Goal: Obtain resource: Download file/media

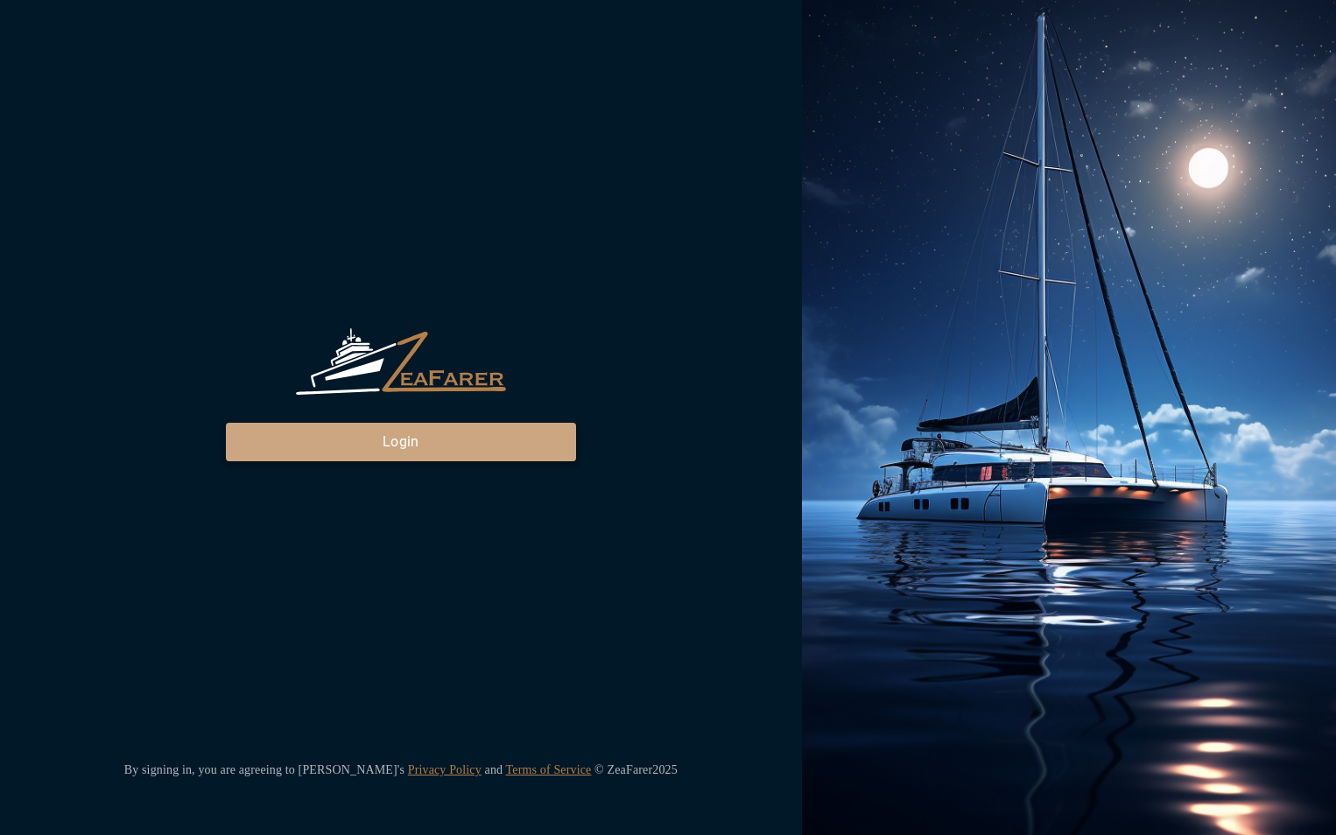
click at [365, 449] on button "Login" at bounding box center [401, 442] width 350 height 39
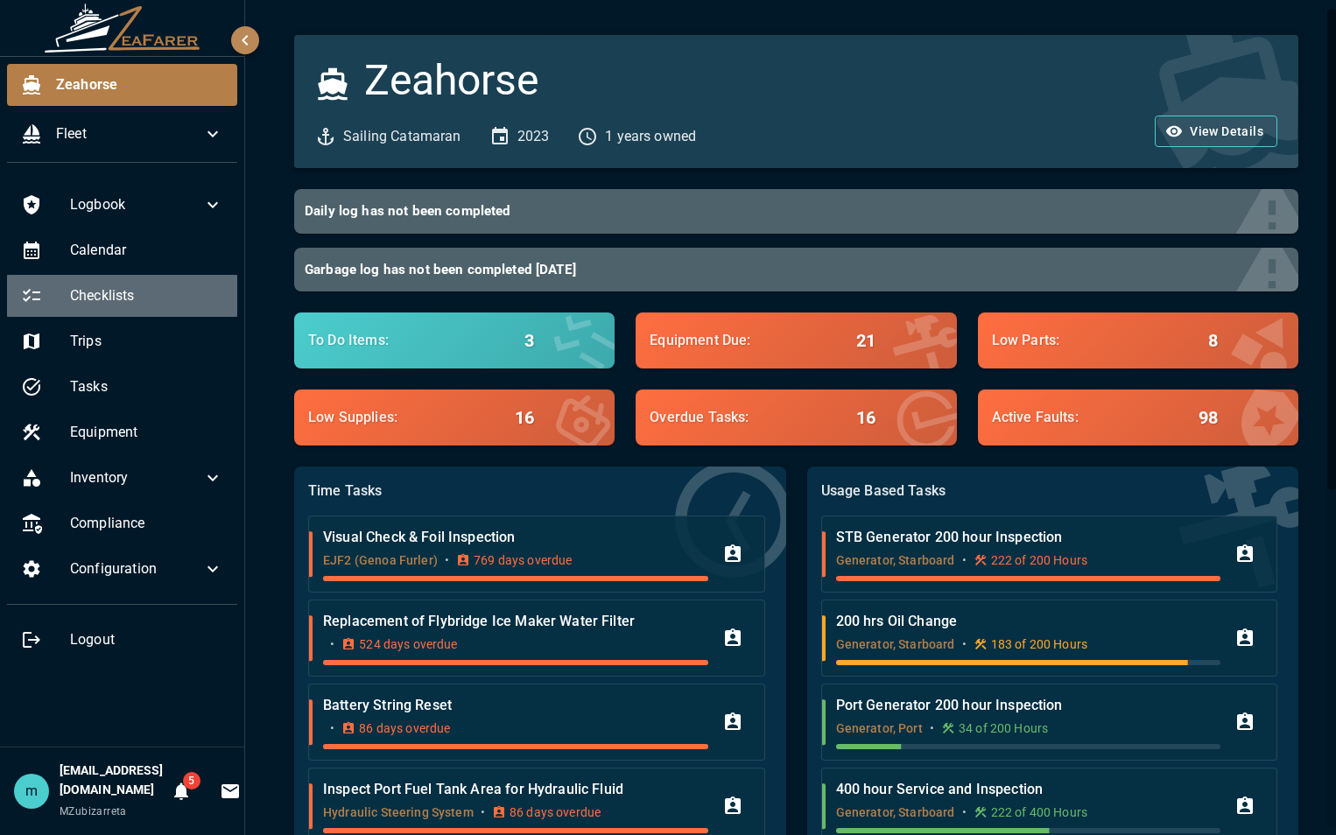
click at [139, 293] on span "Checklists" at bounding box center [146, 295] width 153 height 21
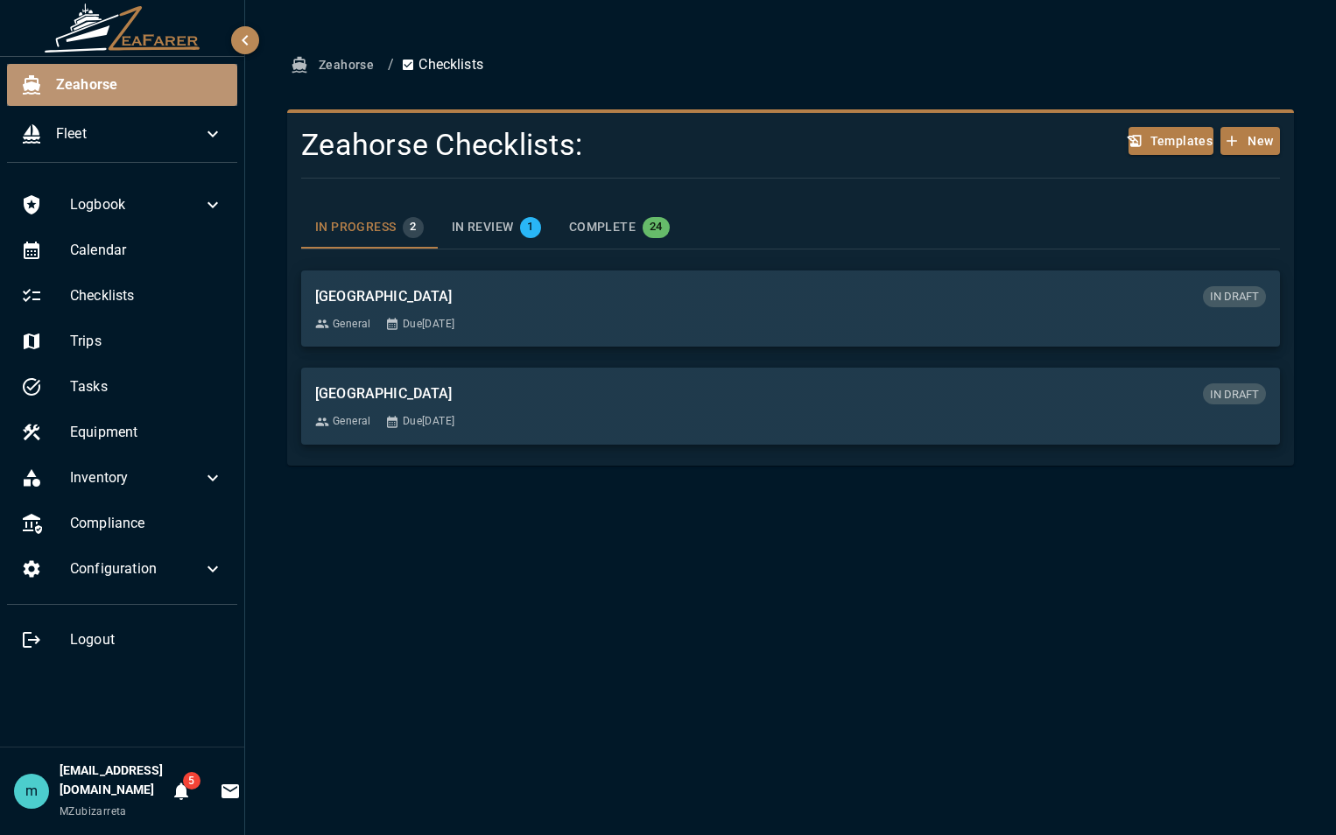
click at [158, 84] on span "Zeahorse" at bounding box center [139, 84] width 167 height 21
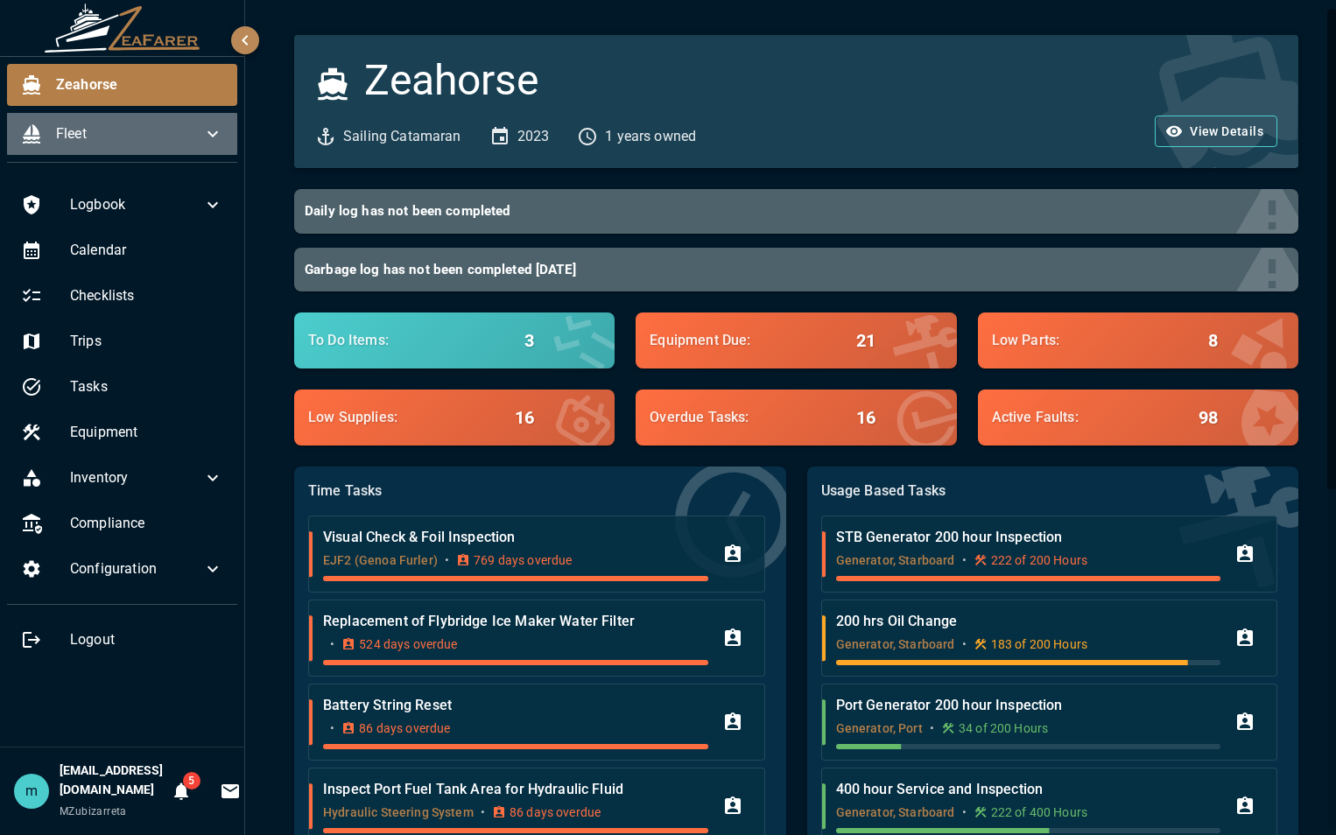
click at [142, 130] on span "Fleet" at bounding box center [129, 133] width 146 height 21
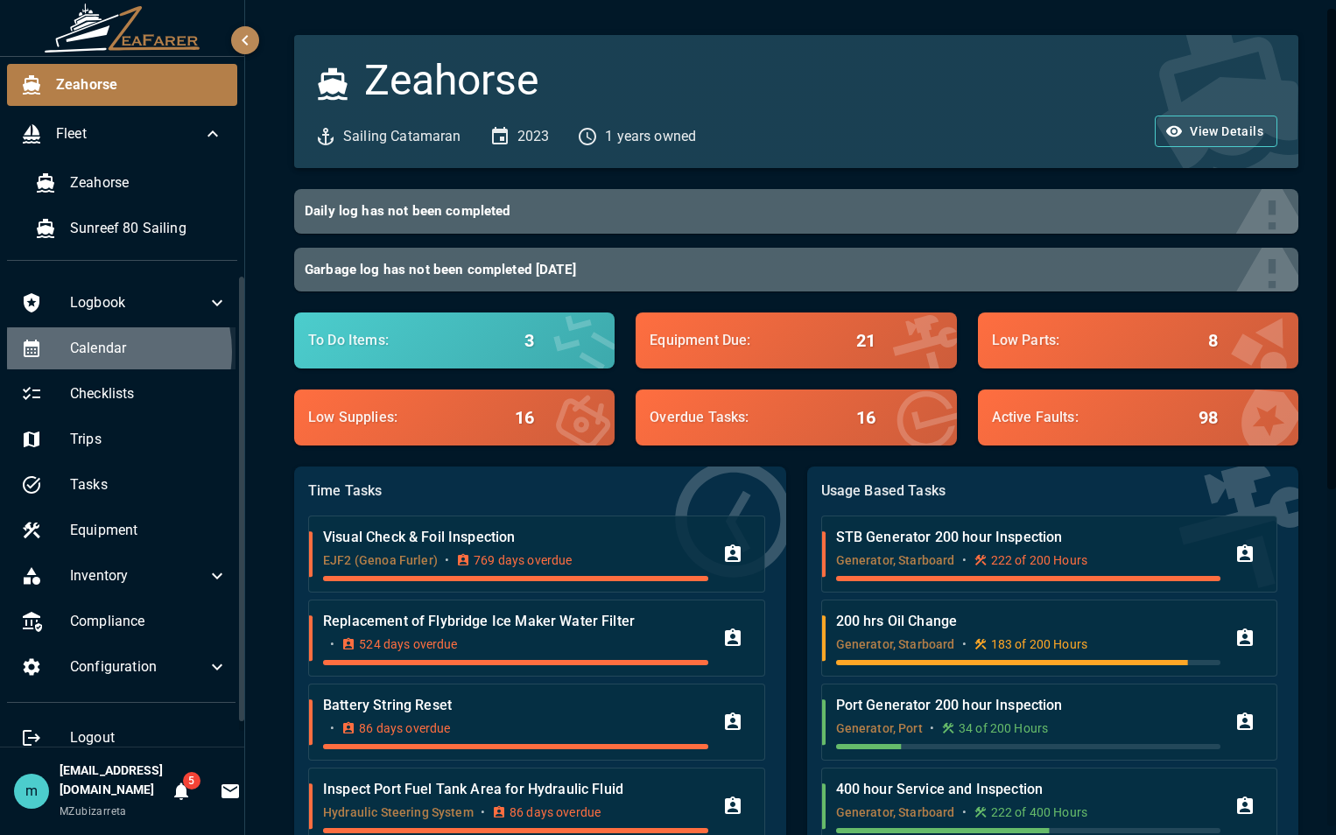
click at [103, 352] on span "Calendar" at bounding box center [149, 348] width 158 height 21
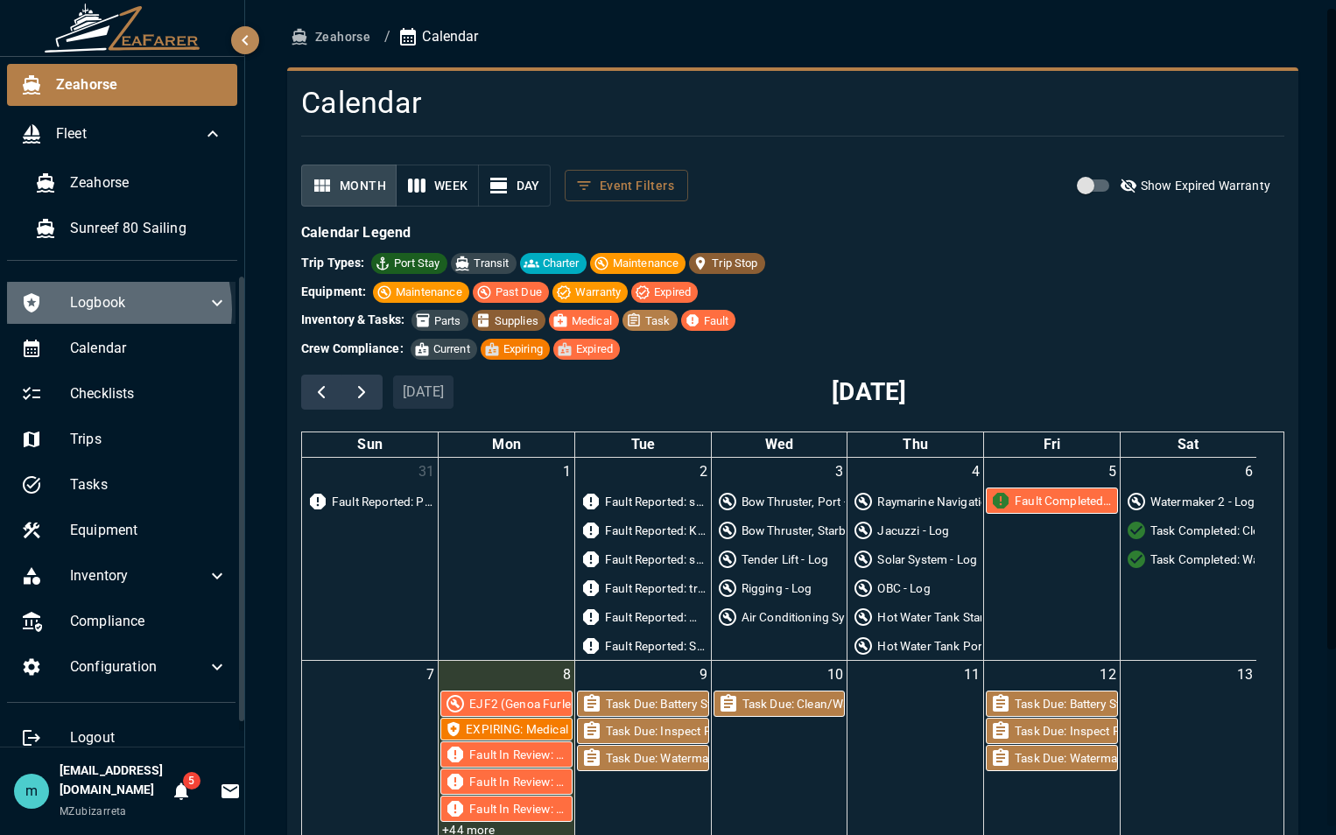
click at [100, 309] on span "Logbook" at bounding box center [138, 302] width 137 height 21
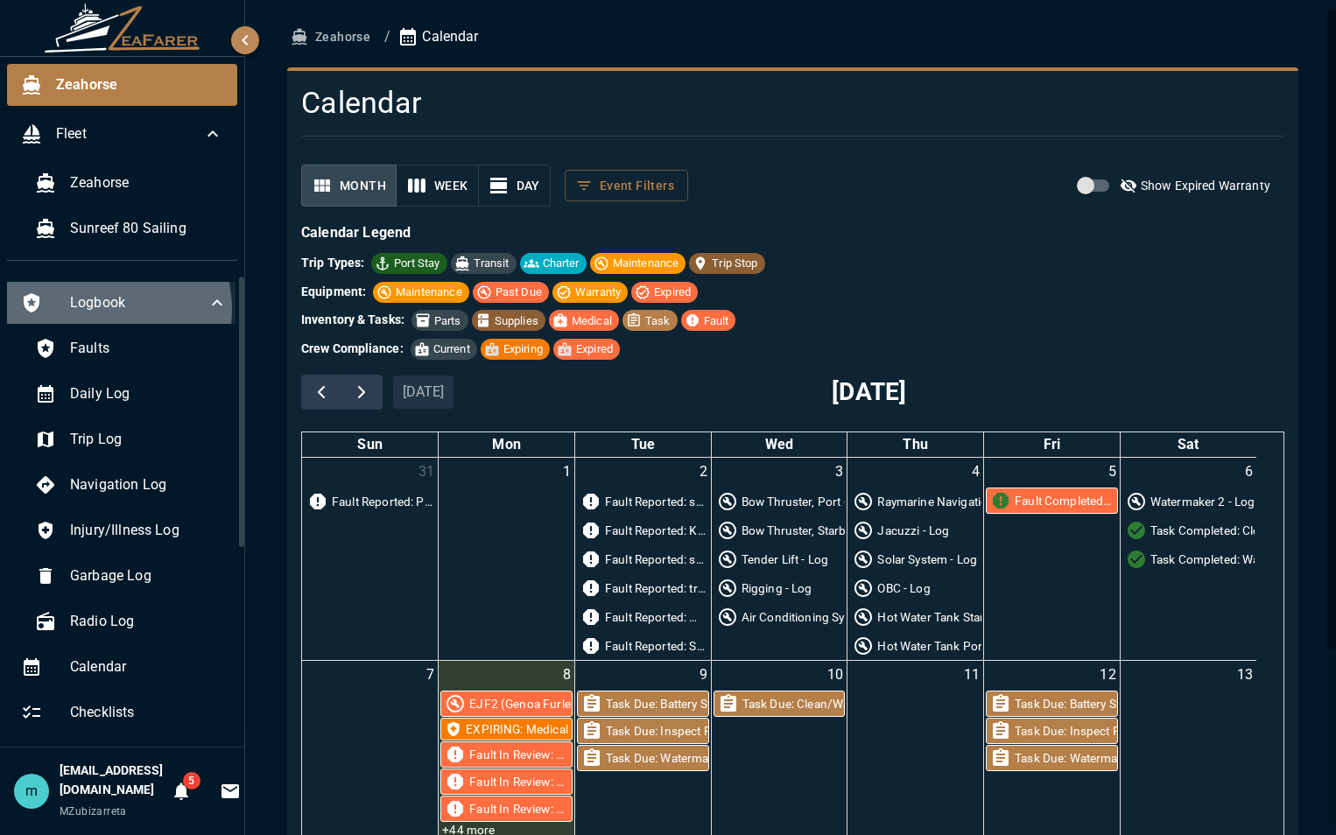
click at [100, 309] on span "Logbook" at bounding box center [138, 302] width 137 height 21
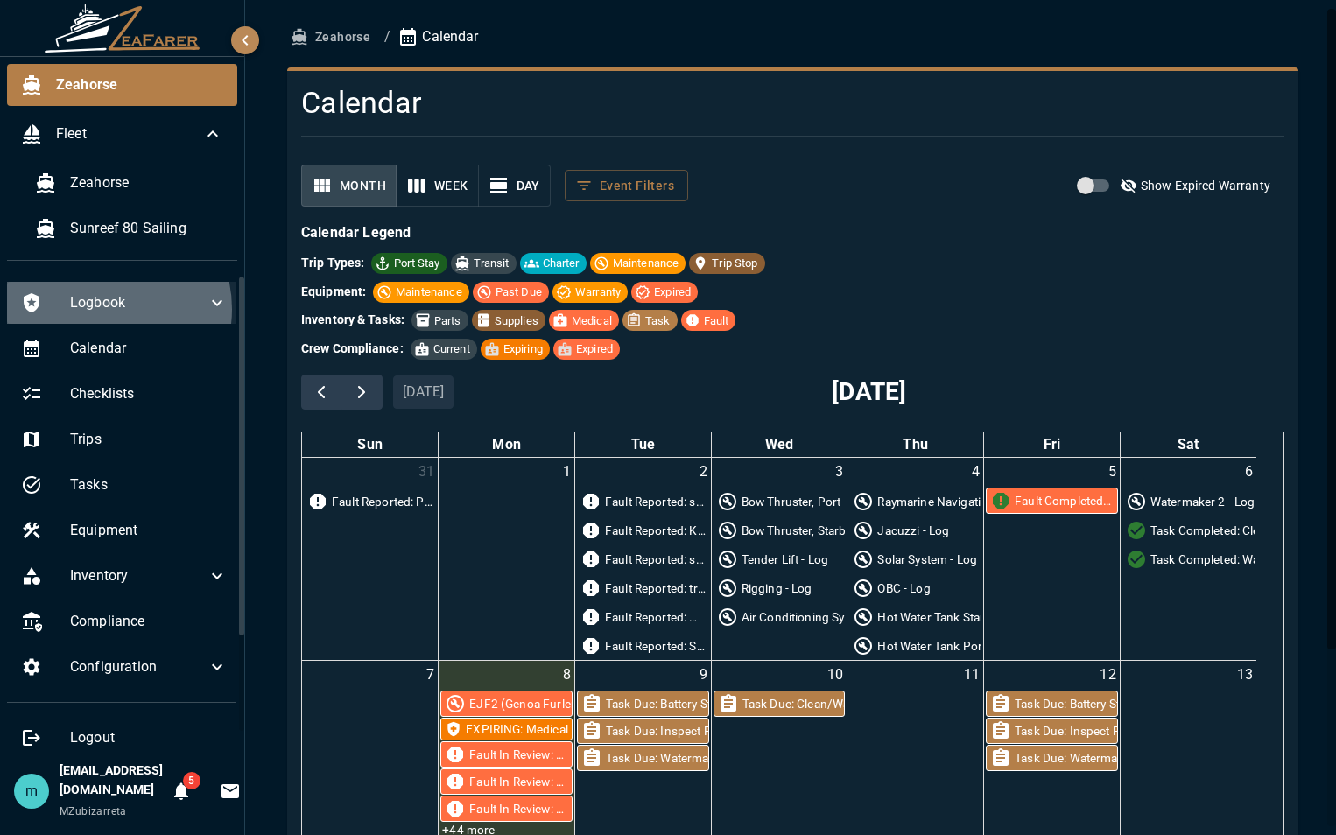
click at [100, 309] on span "Logbook" at bounding box center [138, 302] width 137 height 21
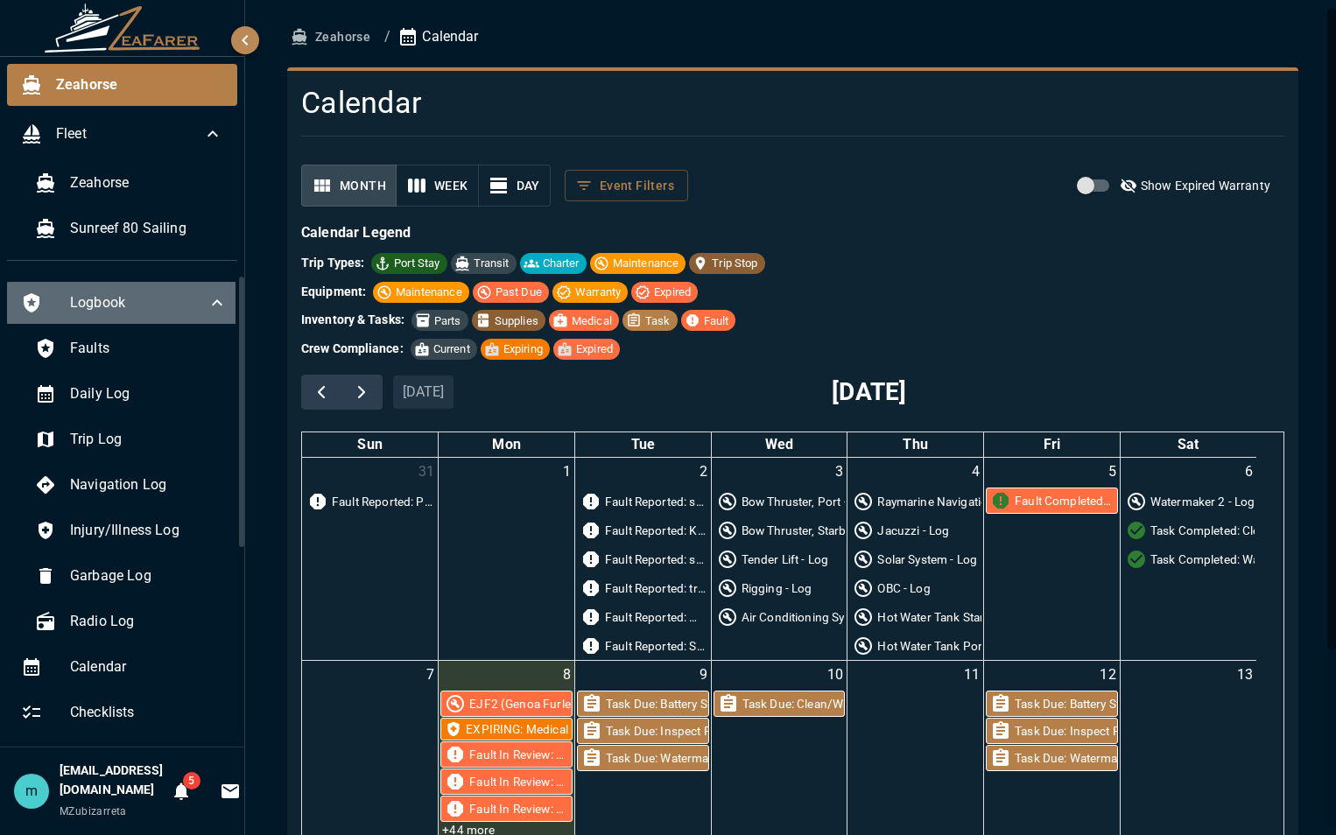
click at [163, 293] on span "Logbook" at bounding box center [138, 302] width 137 height 21
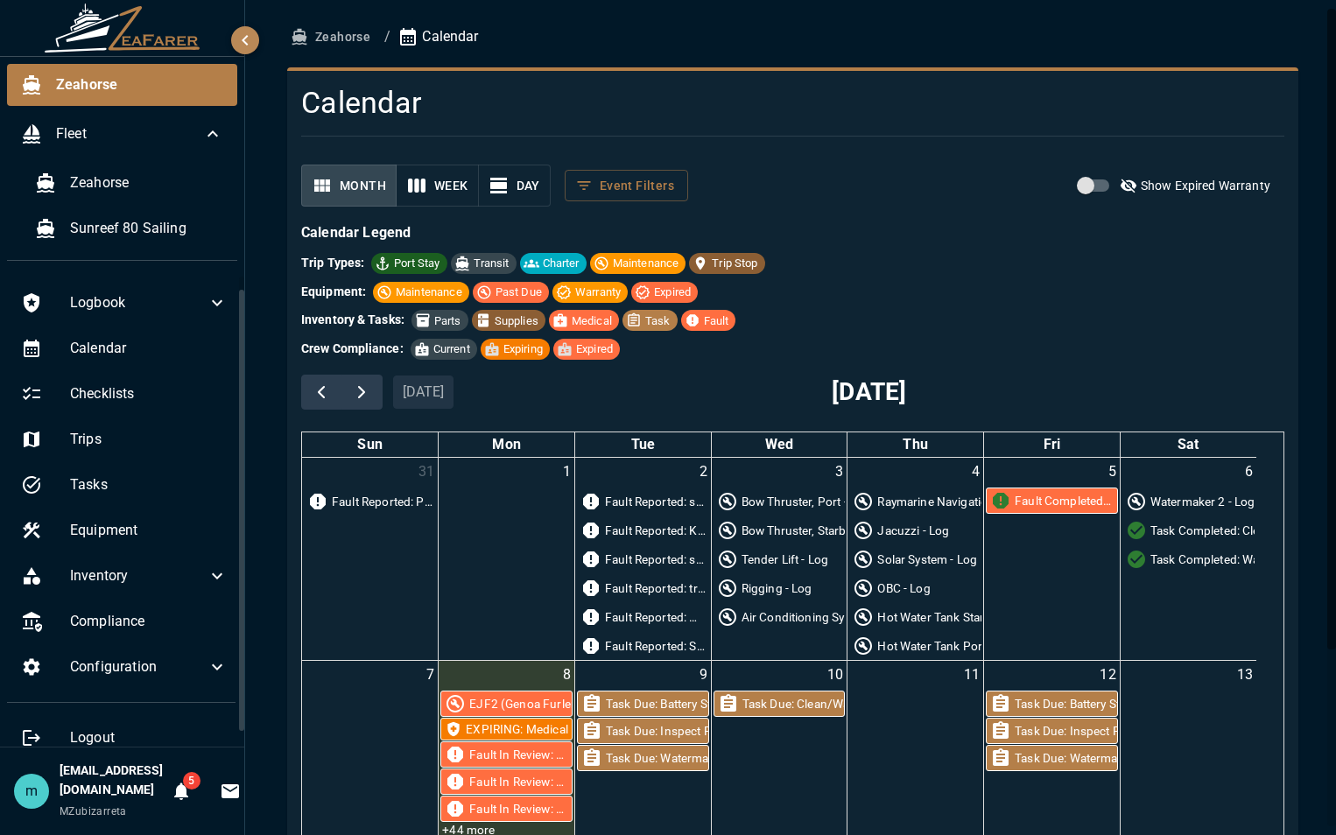
scroll to position [17, 0]
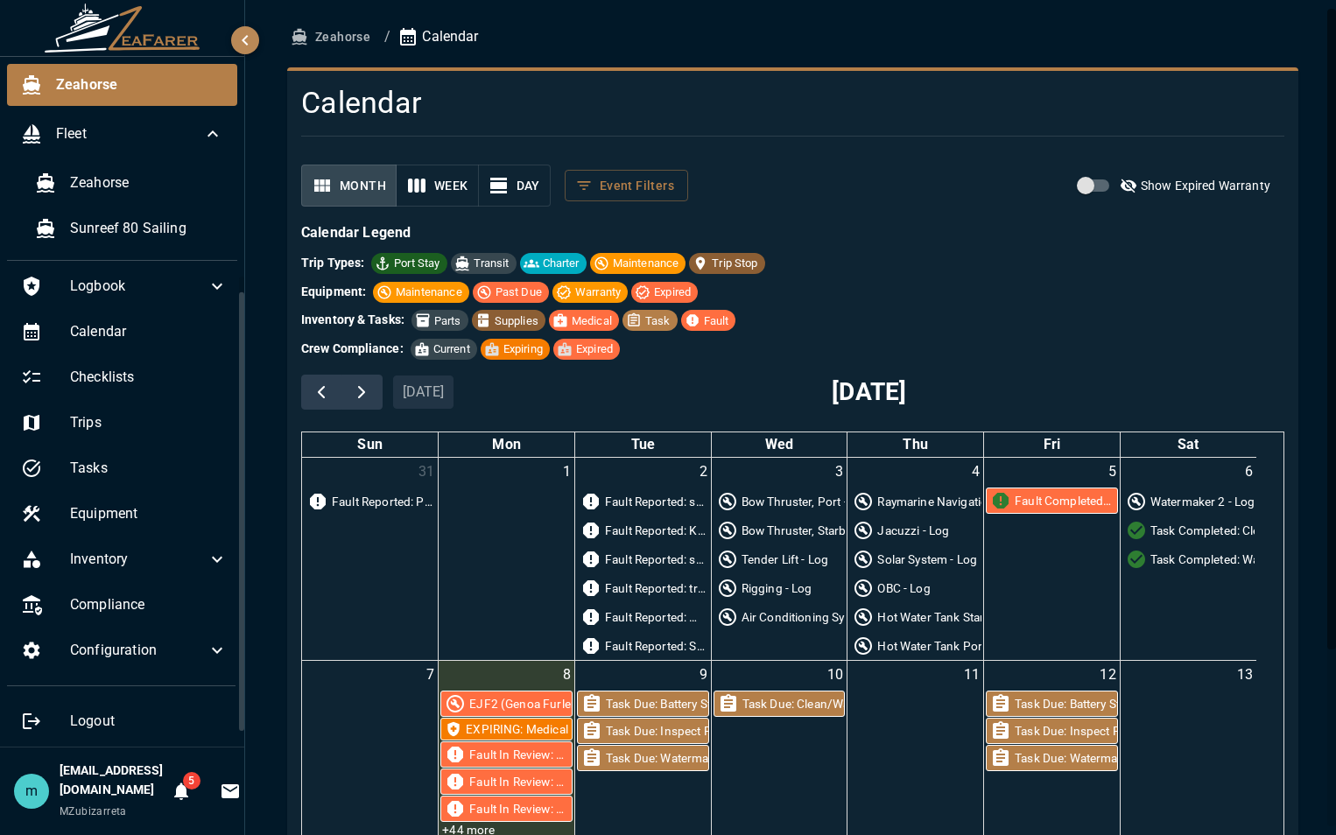
drag, startPoint x: 242, startPoint y: 354, endPoint x: 251, endPoint y: 487, distance: 133.4
click at [251, 487] on div "Zeahorse Fleet Zeahorse Sunreef 80 Sailing Logbook Calendar Checklists Trips Ta…" at bounding box center [668, 417] width 1336 height 835
click at [154, 357] on div "Checklists" at bounding box center [124, 377] width 235 height 42
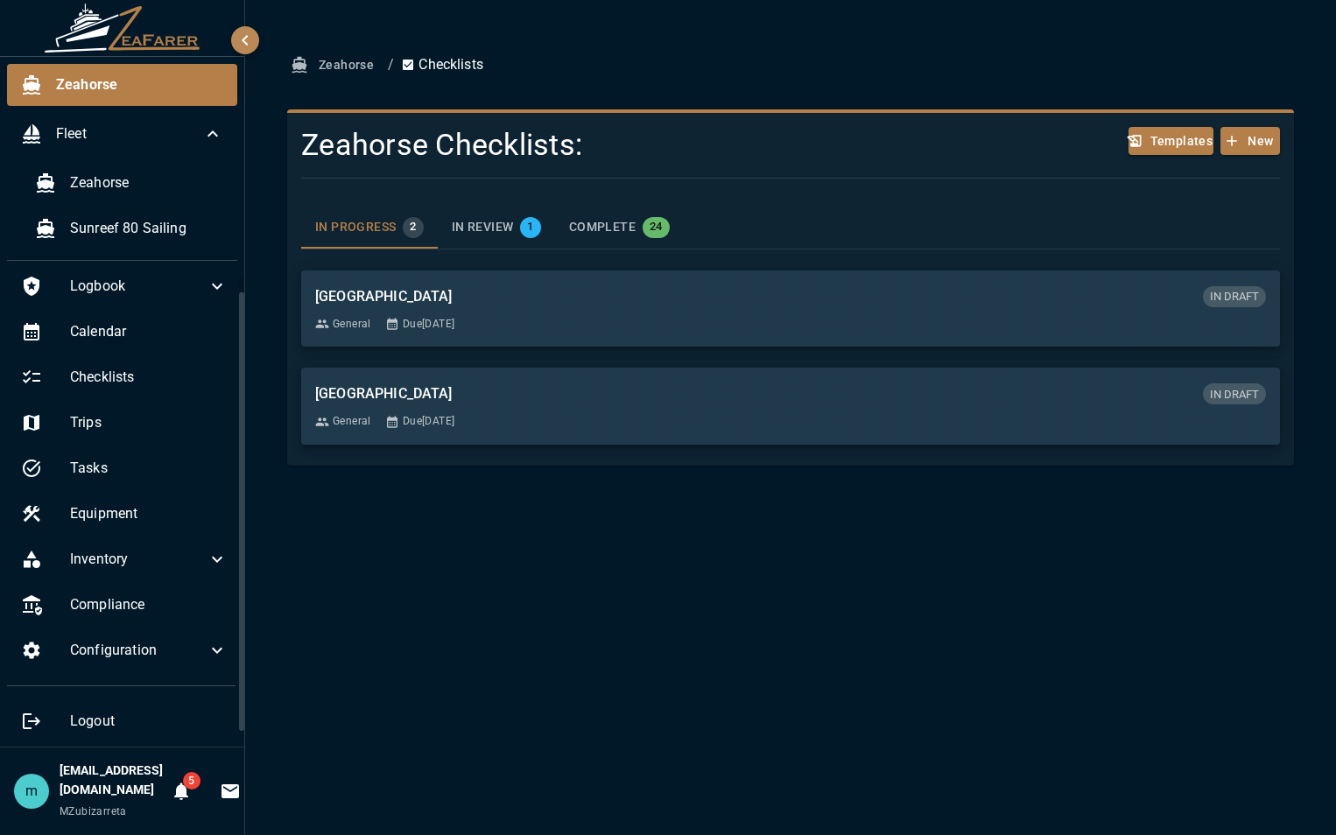
click at [464, 222] on span "IN REVIEW" at bounding box center [483, 228] width 62 height 16
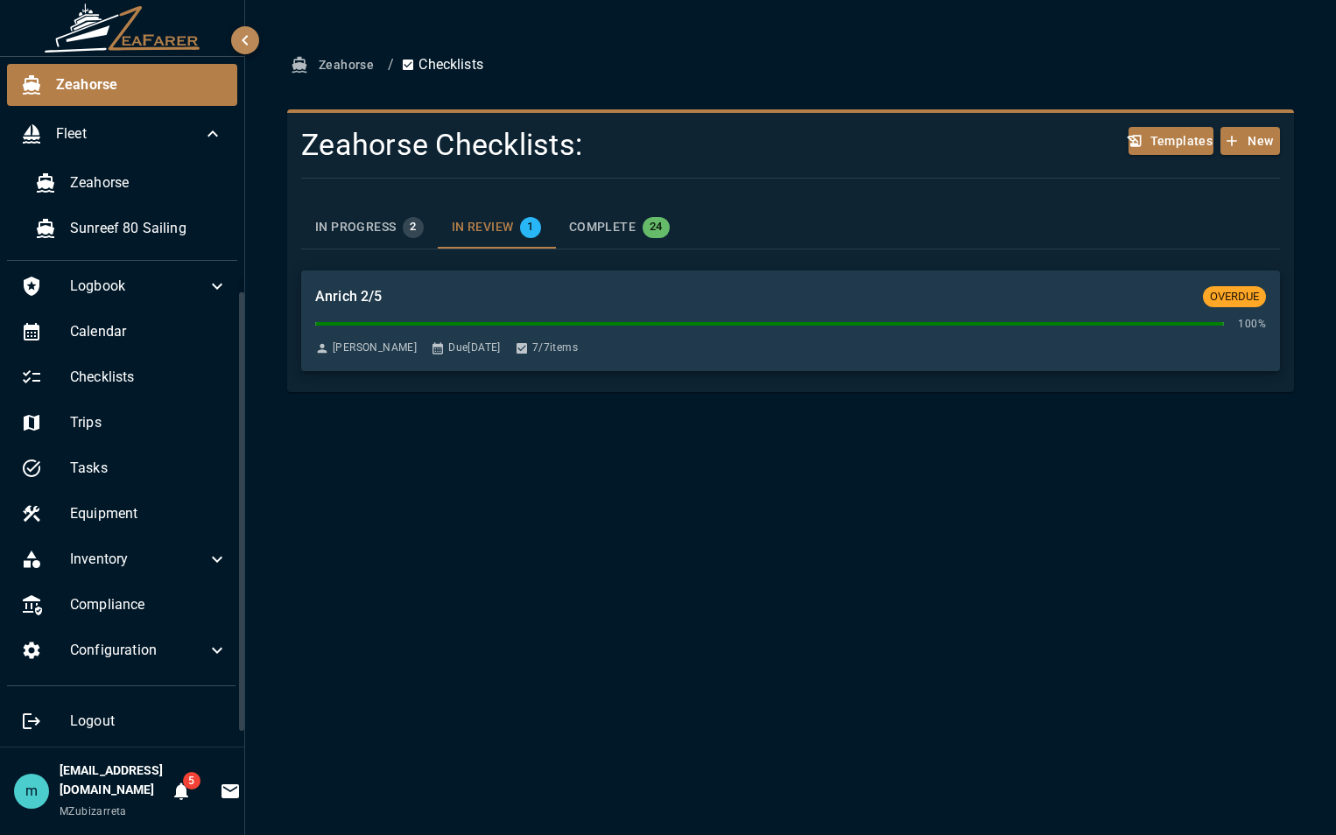
click at [590, 227] on span "COMPLETE" at bounding box center [602, 228] width 67 height 16
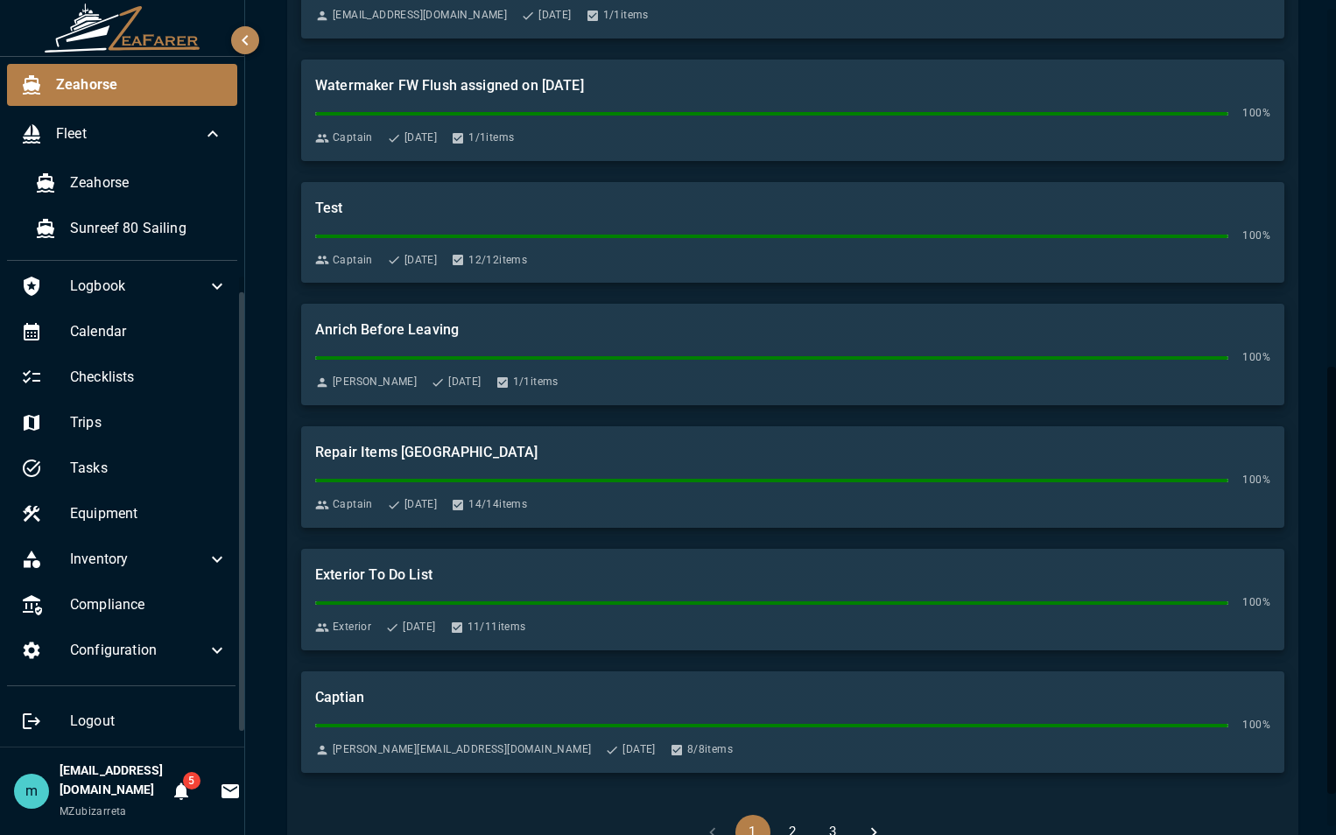
scroll to position [735, 0]
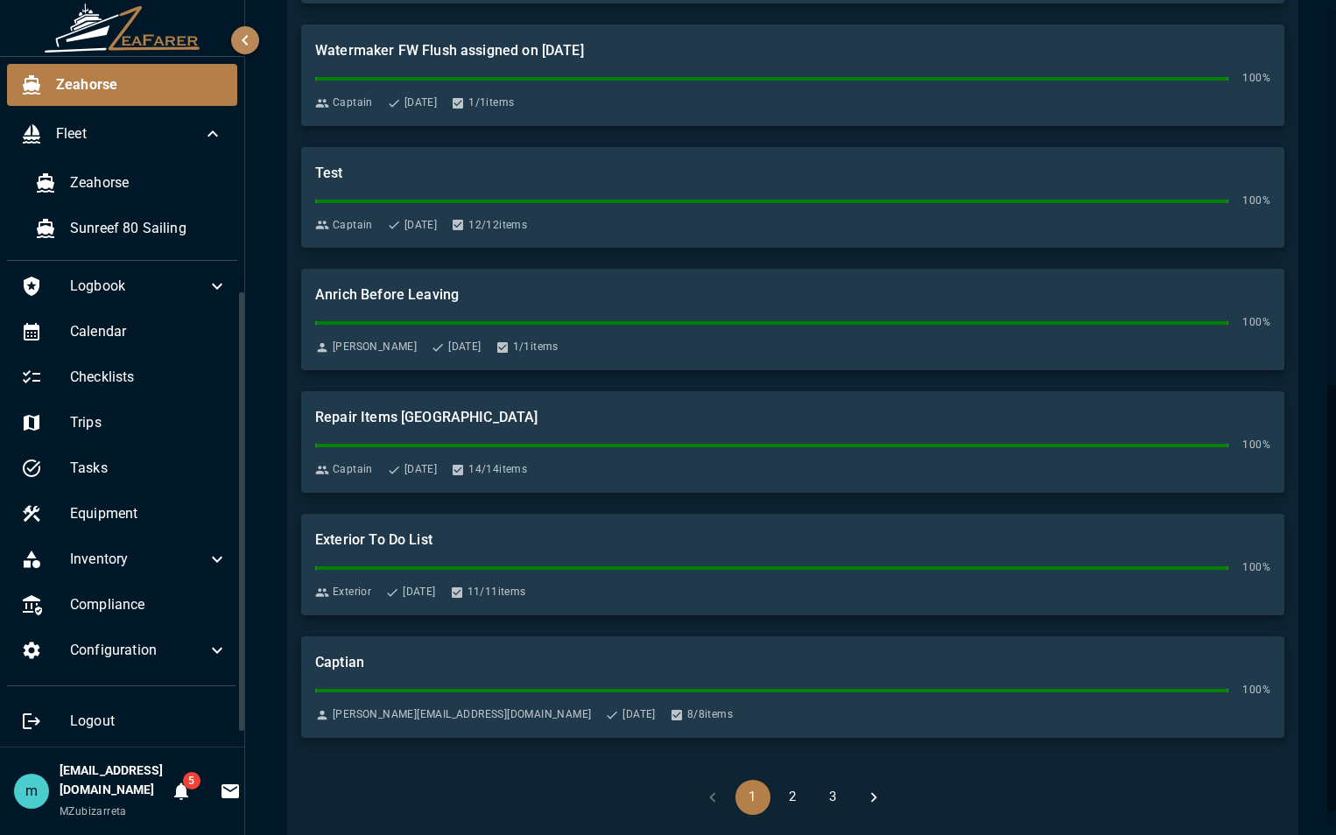
click at [780, 800] on button "2" at bounding box center [793, 797] width 35 height 35
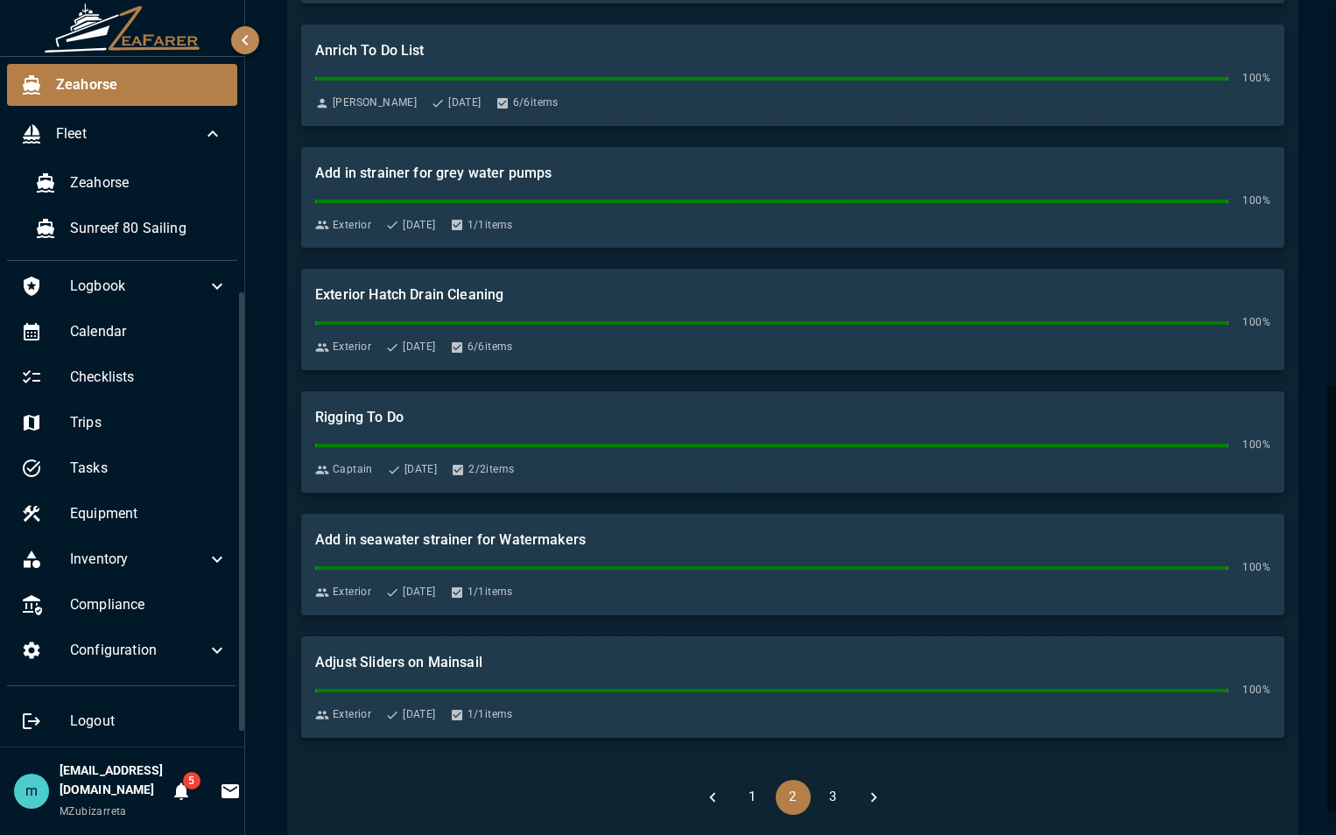
click at [831, 803] on button "3" at bounding box center [833, 797] width 35 height 35
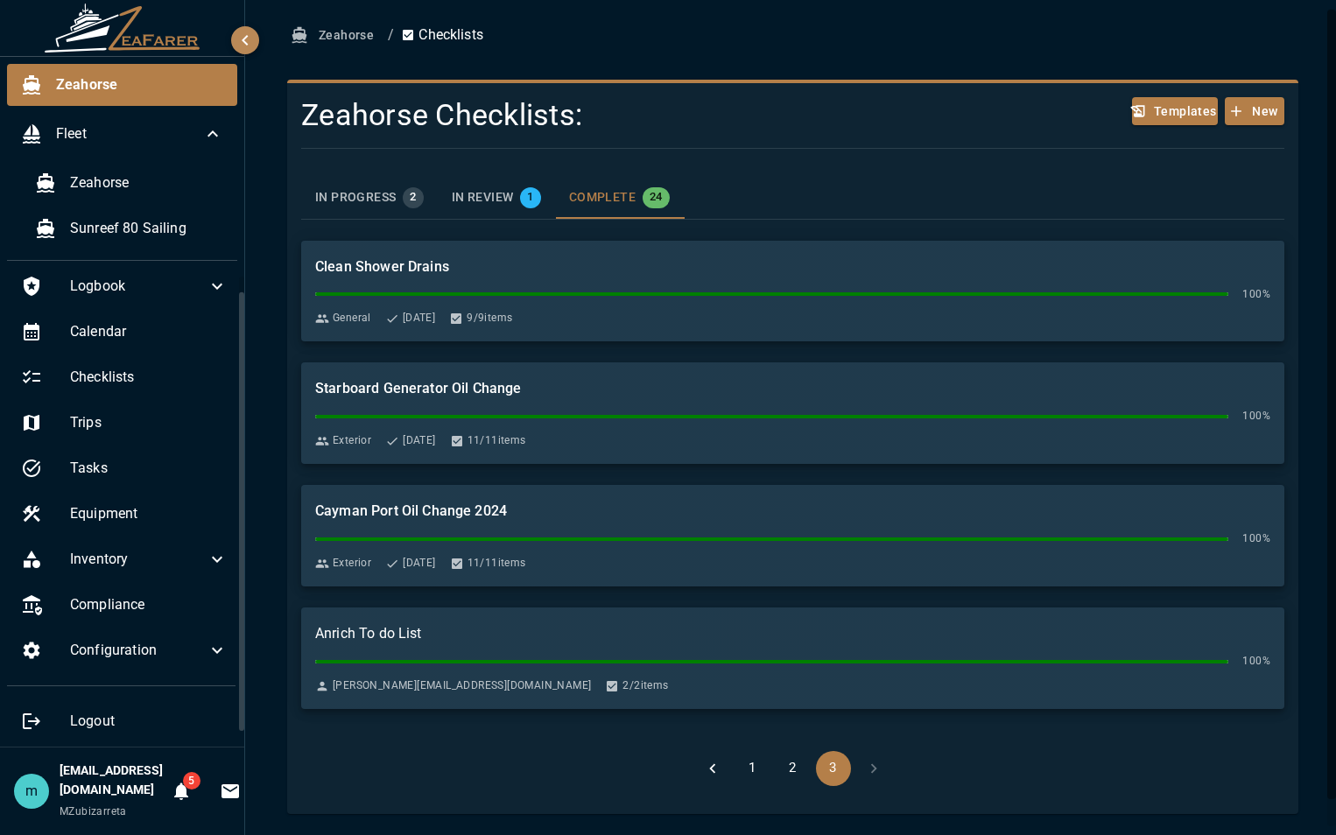
scroll to position [1, 0]
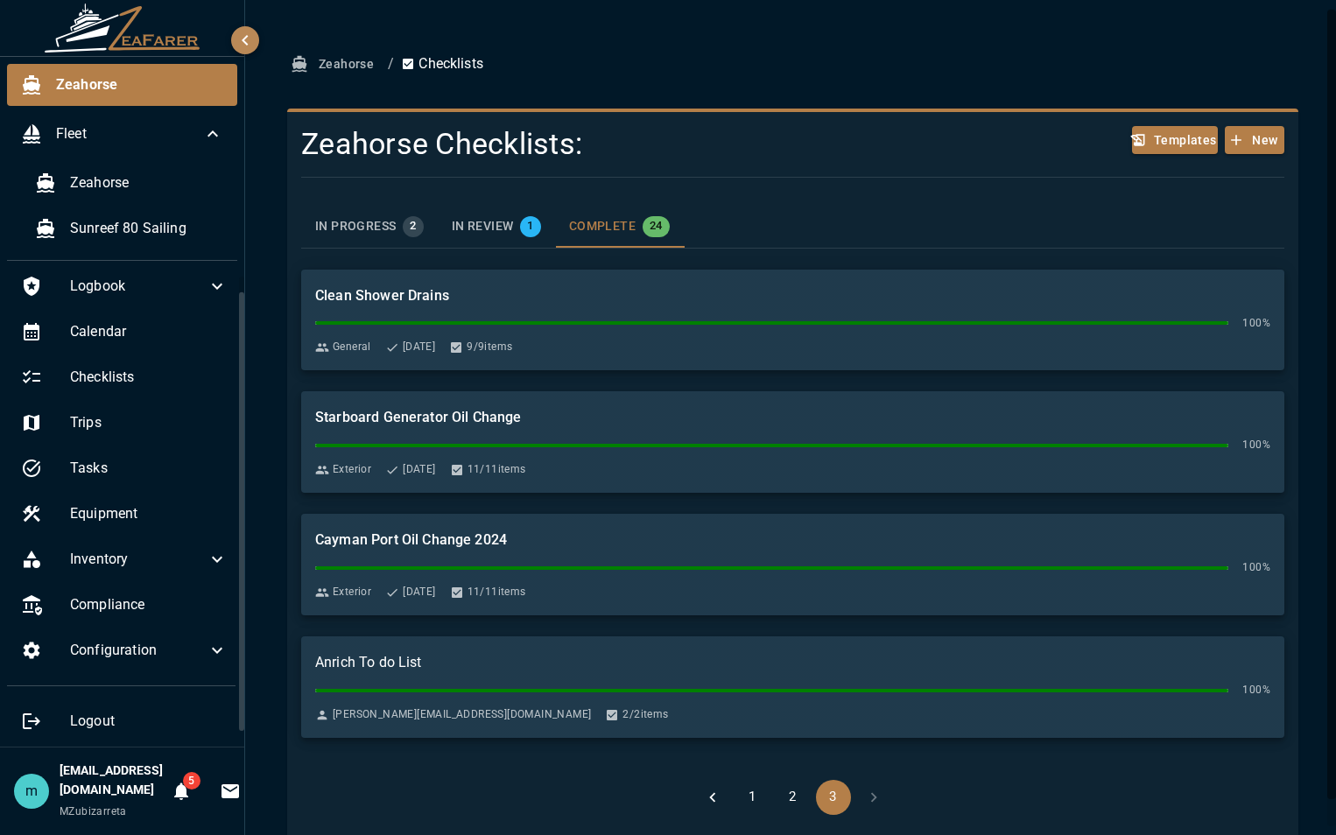
click at [866, 800] on li "pagination navigation" at bounding box center [873, 797] width 40 height 35
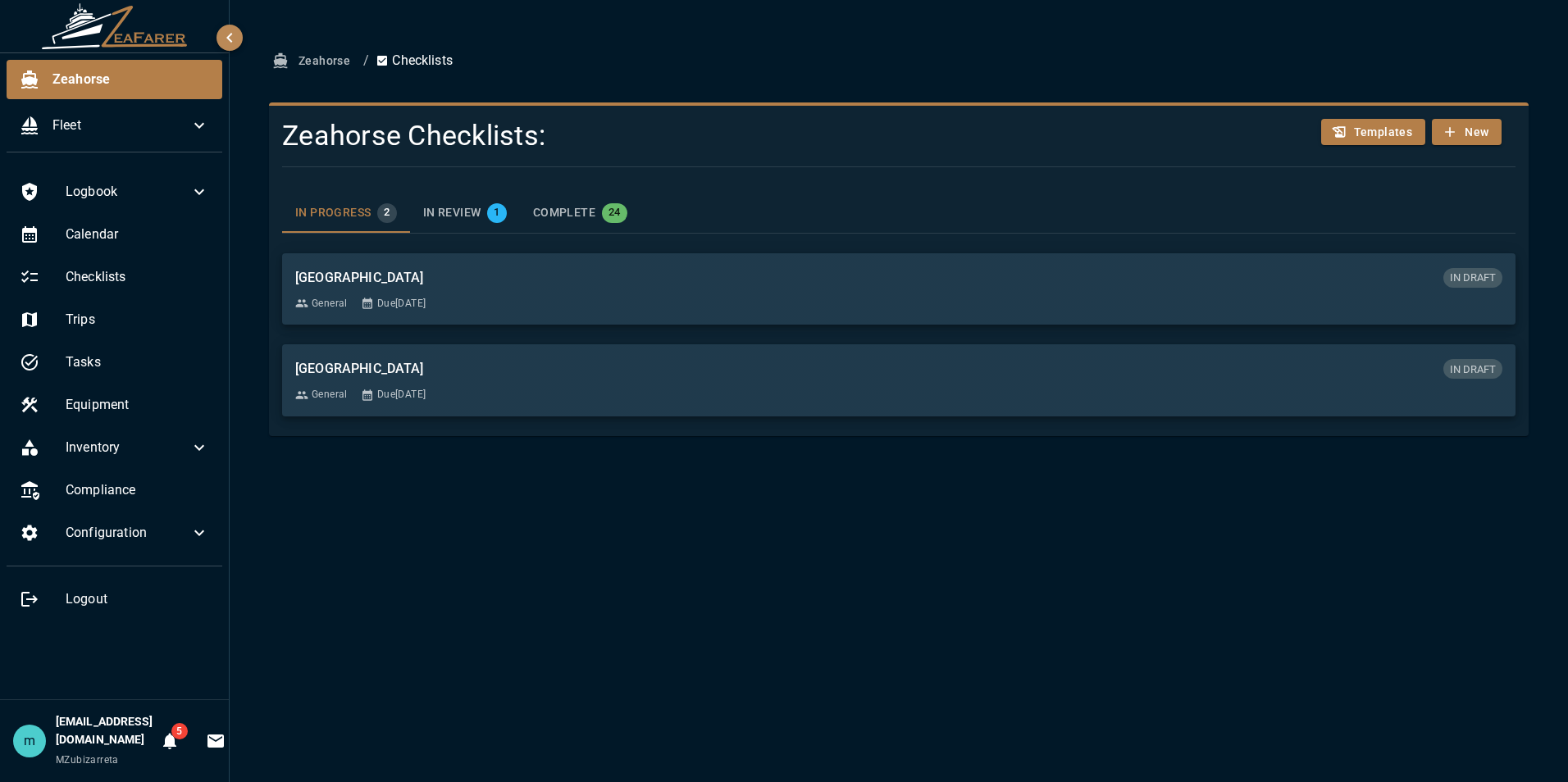
click at [576, 213] on span "COMPLETE" at bounding box center [564, 214] width 63 height 15
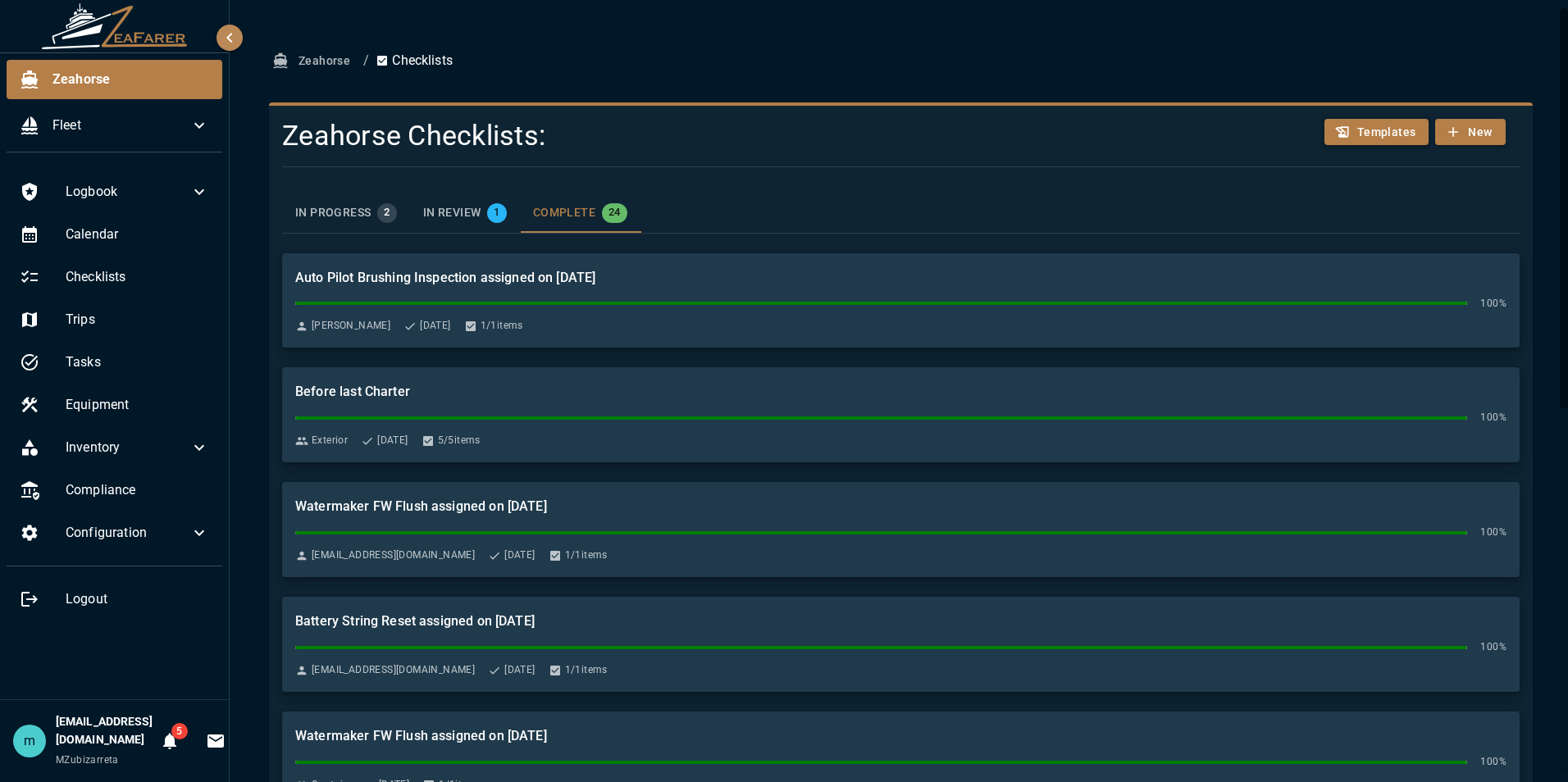
click at [1379, 125] on button "Templates" at bounding box center [1377, 132] width 105 height 27
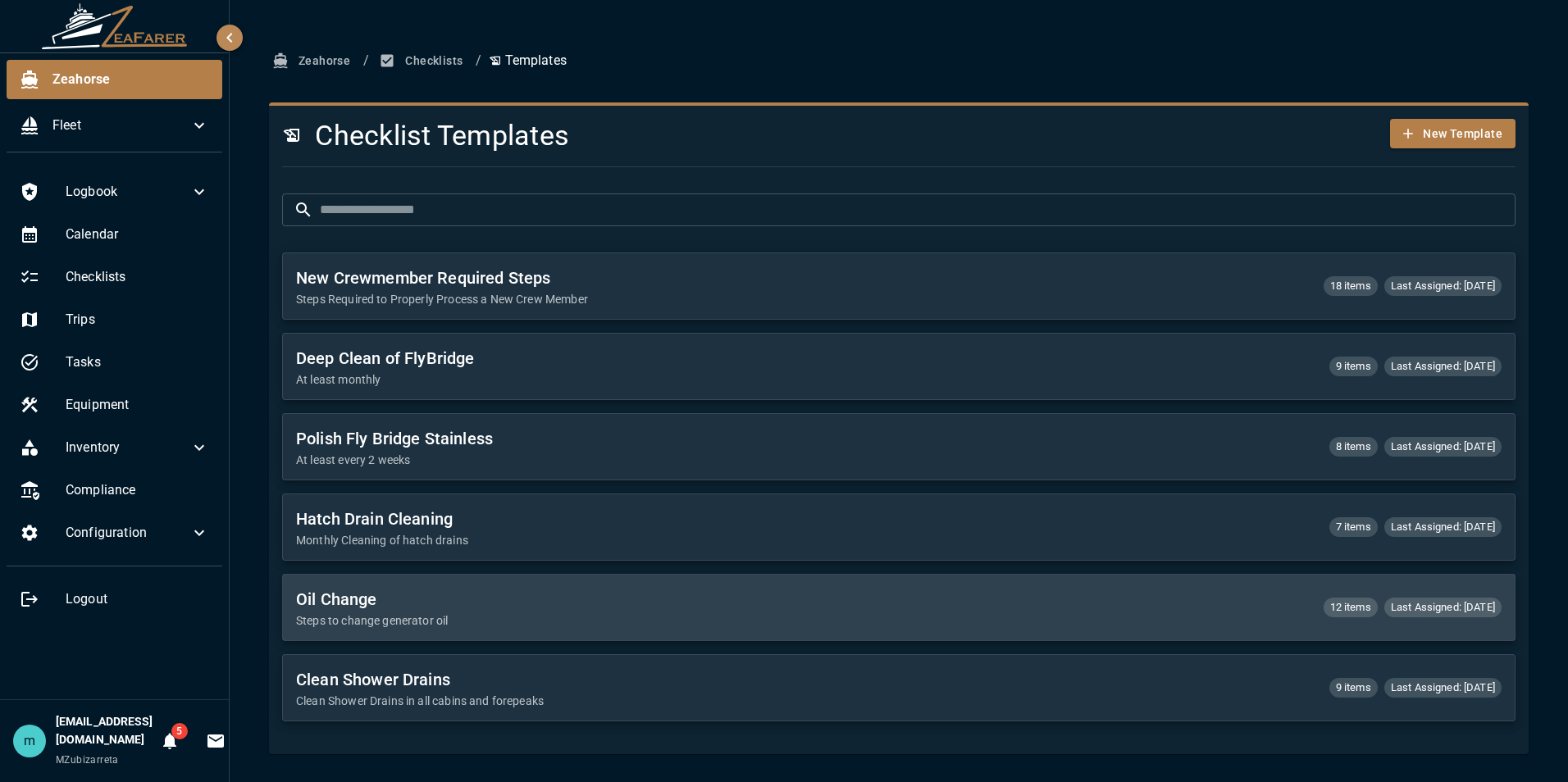
click at [835, 595] on h6 "Oil Change" at bounding box center [803, 599] width 1014 height 26
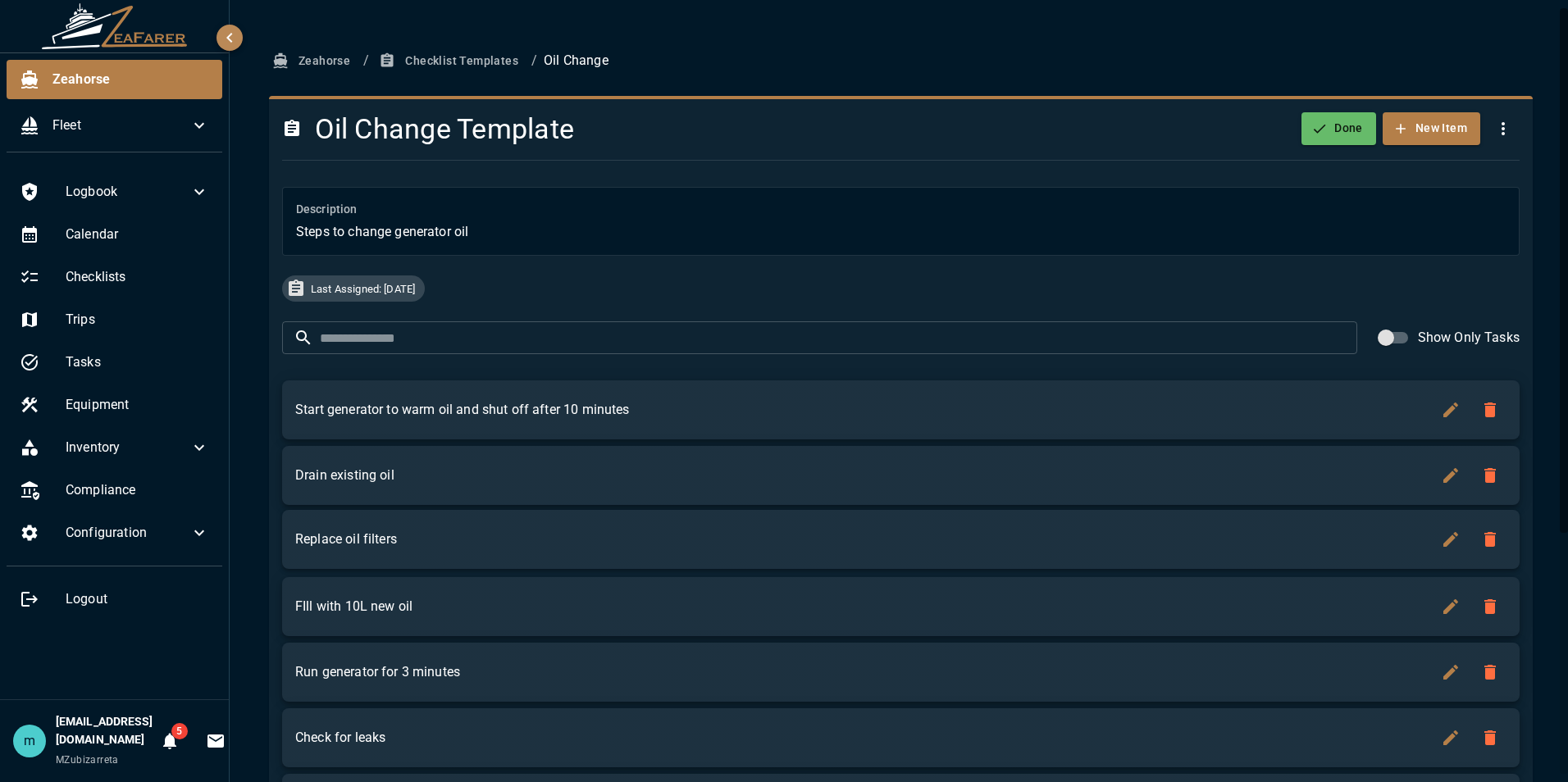
click at [826, 542] on div "Replace oil filters" at bounding box center [858, 539] width 1126 height 20
click at [1559, 301] on div "Zeahorse / Checklist Templates / Oil Change Oil Change Template Done New Item D…" at bounding box center [900, 570] width 1342 height 1141
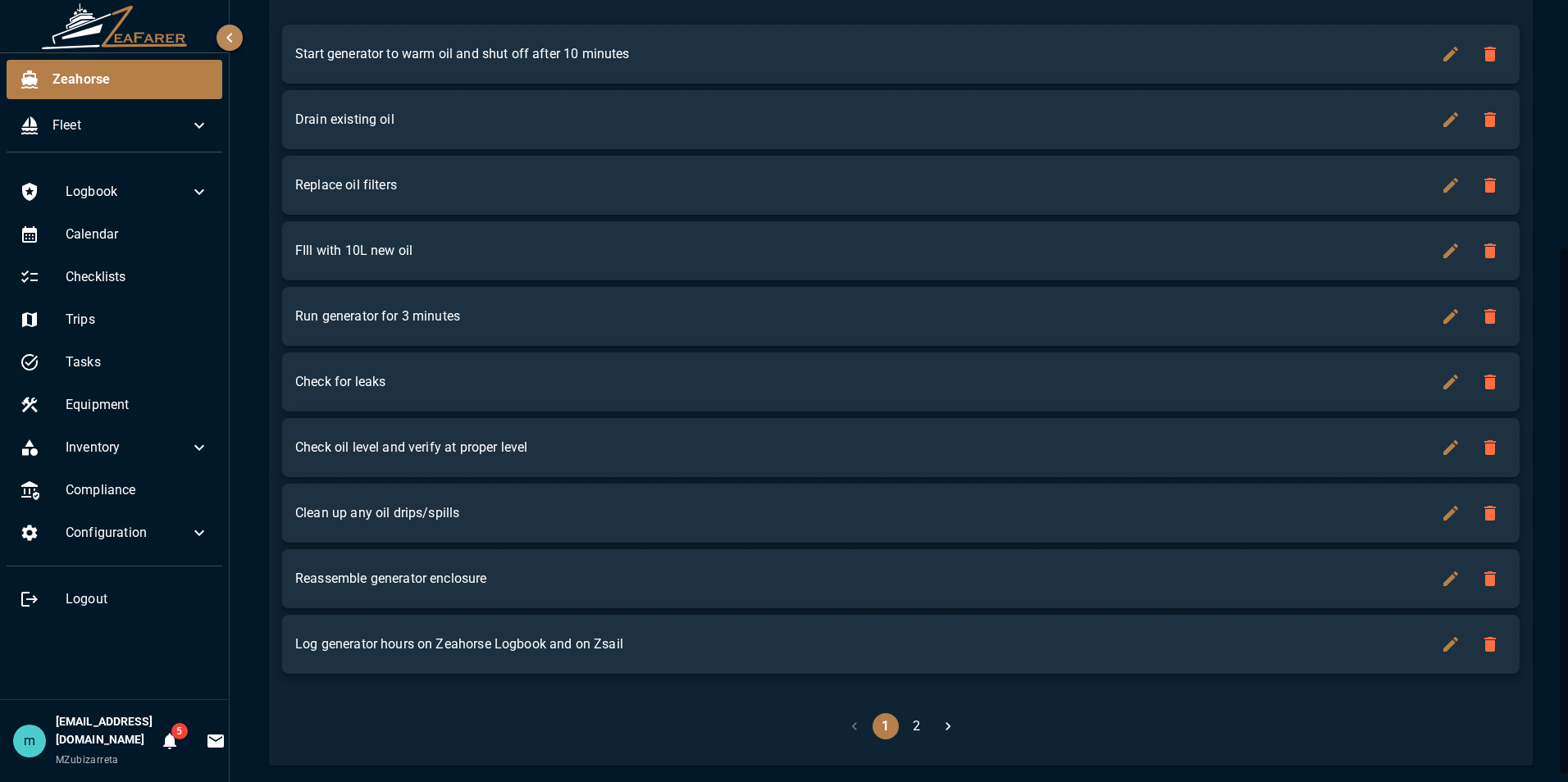
scroll to position [359, 0]
click at [910, 727] on button "2" at bounding box center [917, 723] width 26 height 26
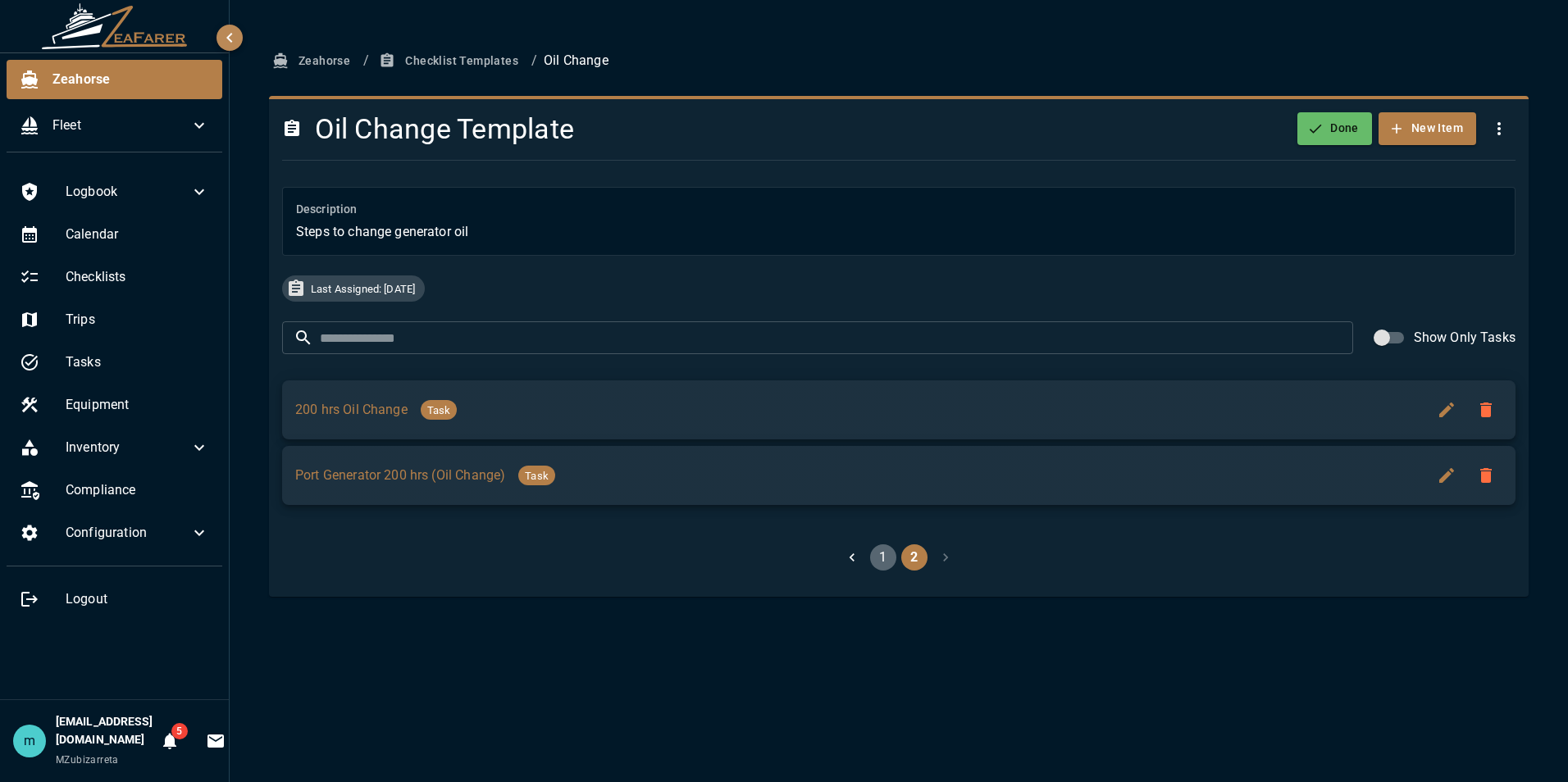
click at [881, 559] on button "1" at bounding box center [883, 557] width 26 height 26
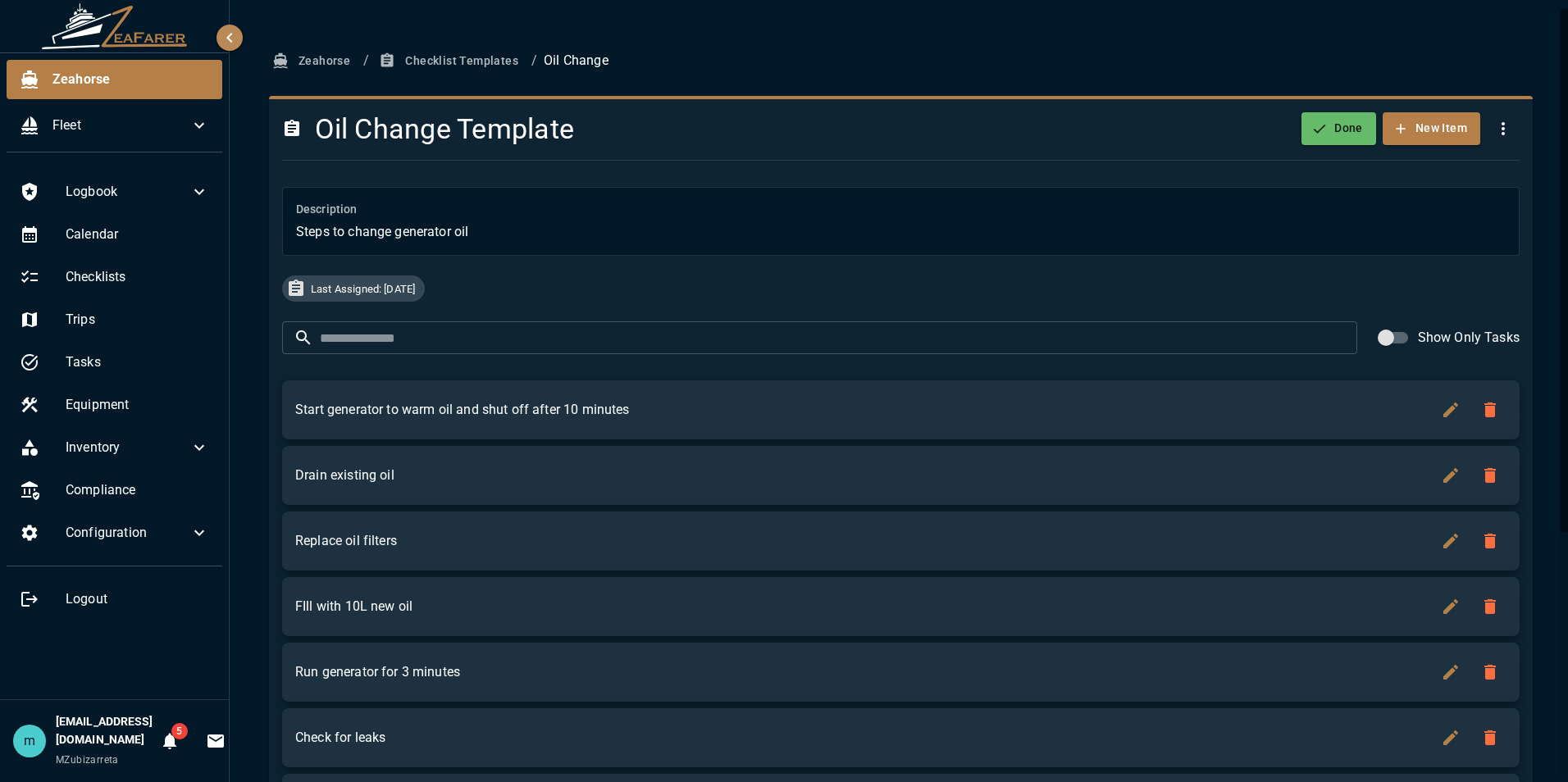
click at [1530, 529] on div "Zeahorse / Checklist Templates / Oil Change Oil Change Template Done New Item D…" at bounding box center [900, 583] width 1303 height 1075
click at [1546, 384] on div "Zeahorse / Checklist Templates / Oil Change Oil Change Template Done New Item D…" at bounding box center [900, 570] width 1342 height 1141
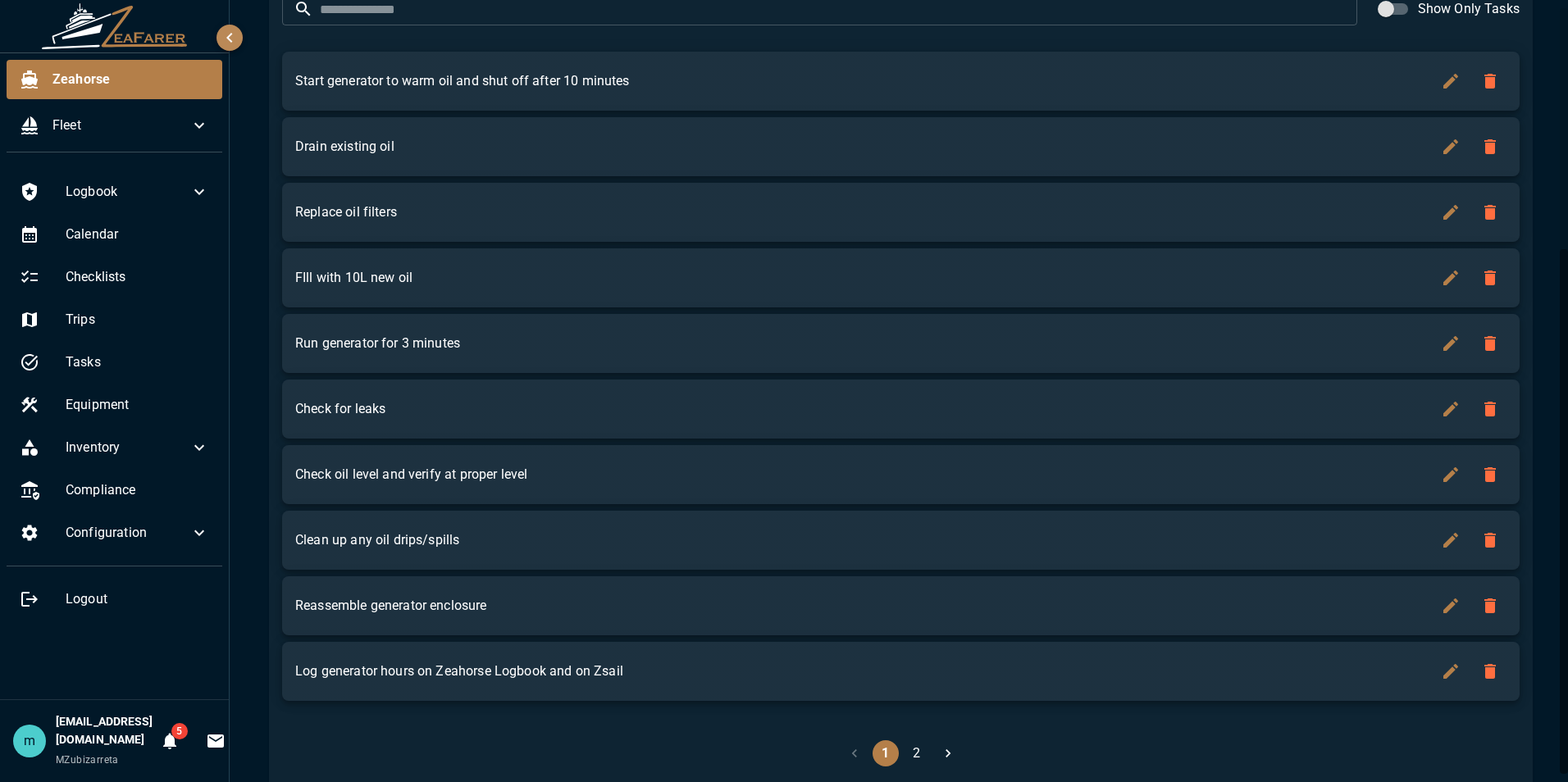
scroll to position [359, 0]
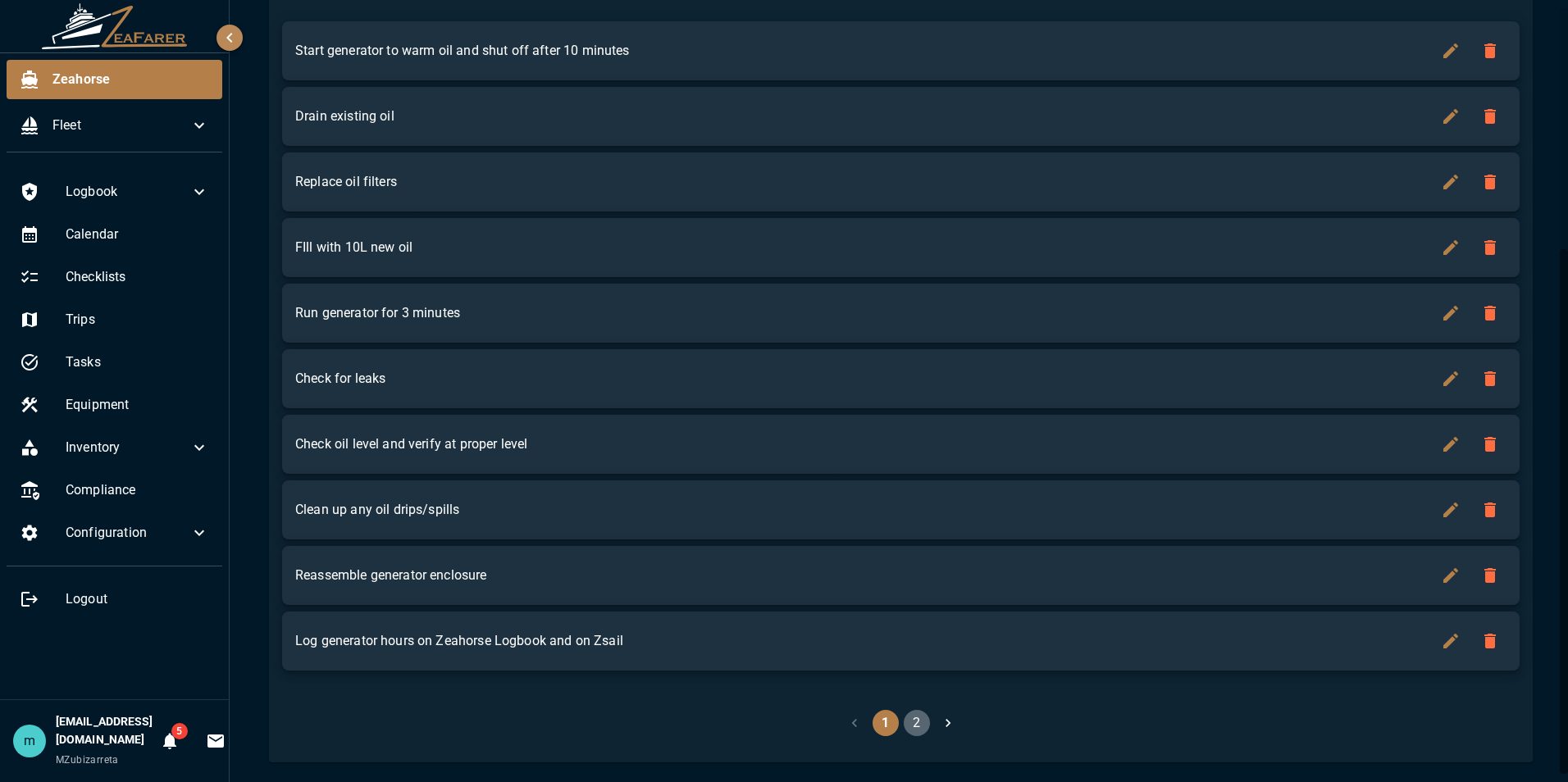
click at [910, 716] on button "2" at bounding box center [917, 723] width 26 height 26
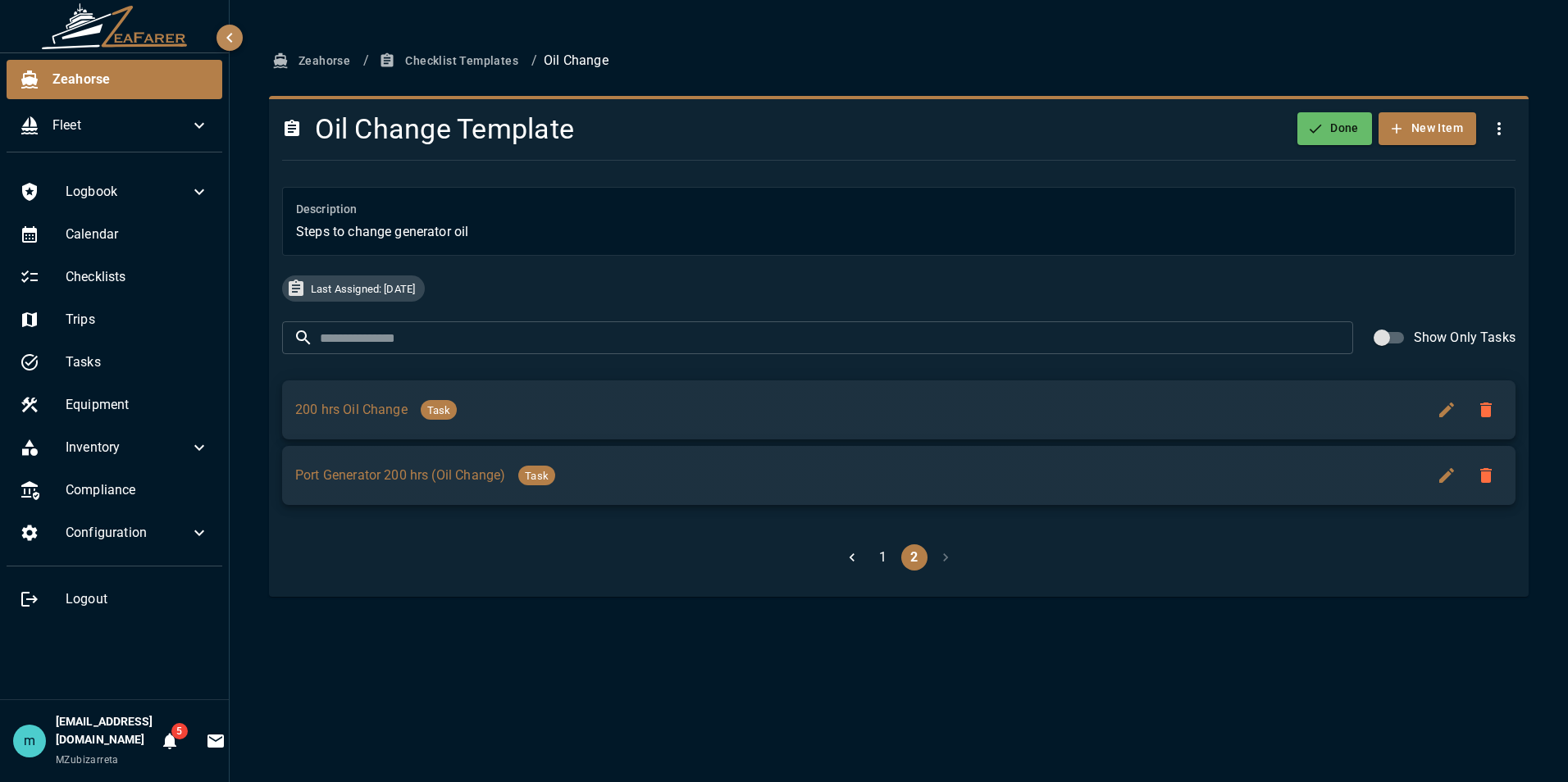
click at [884, 558] on button "1" at bounding box center [883, 557] width 26 height 26
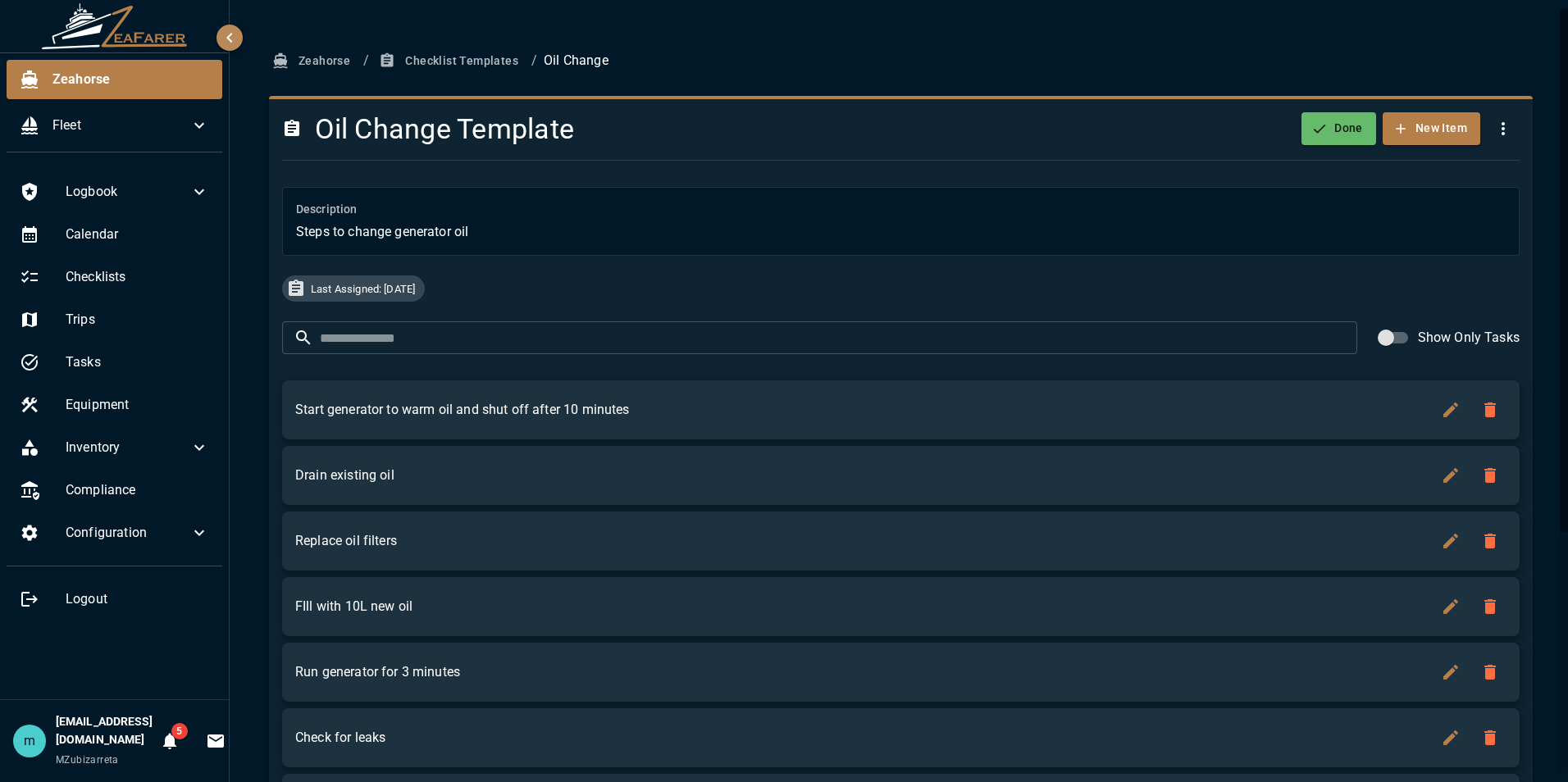
click at [1552, 628] on div "Zeahorse / Checklist Templates / Oil Change Oil Change Template Done New Item D…" at bounding box center [900, 570] width 1342 height 1141
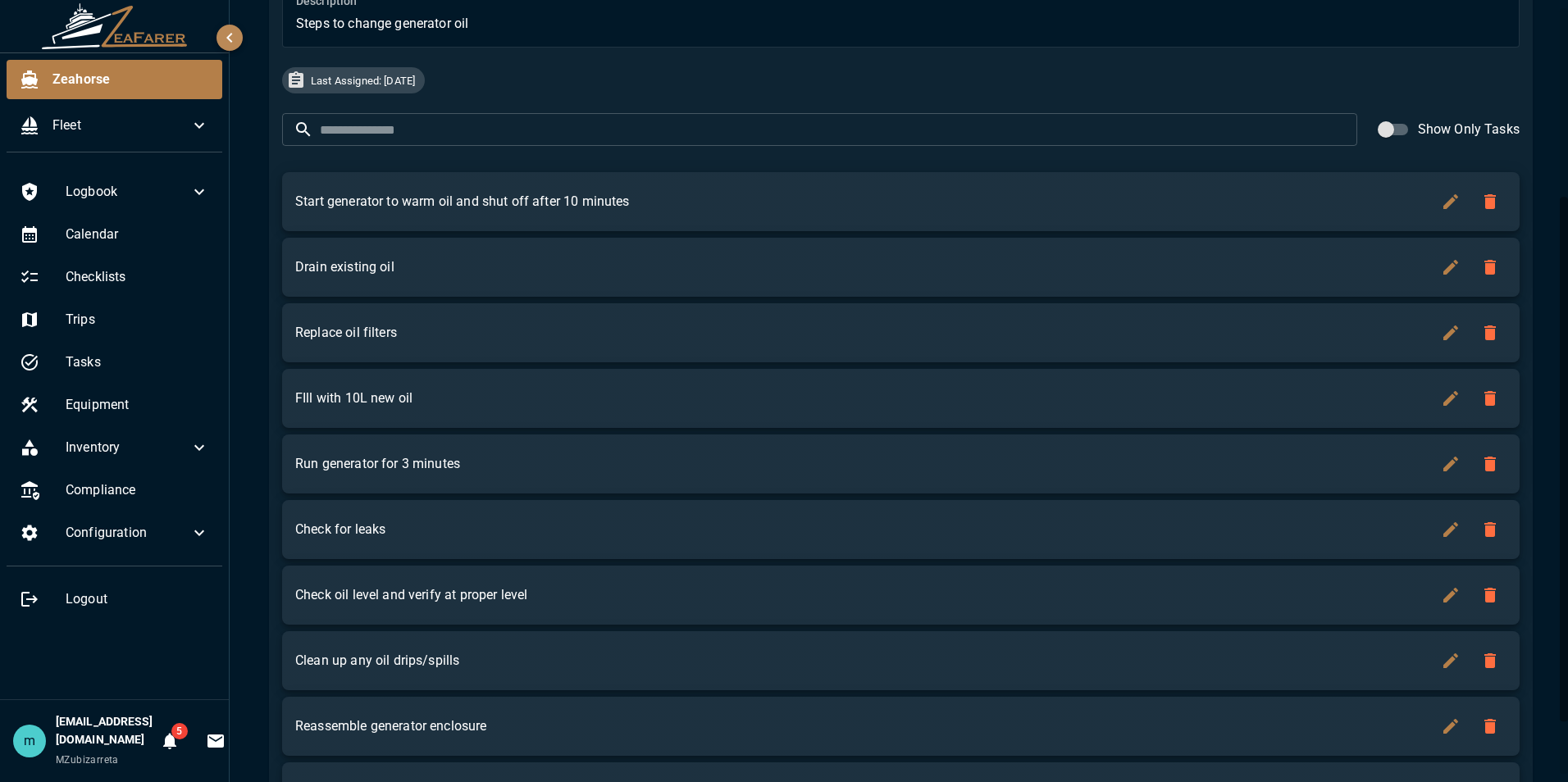
scroll to position [359, 0]
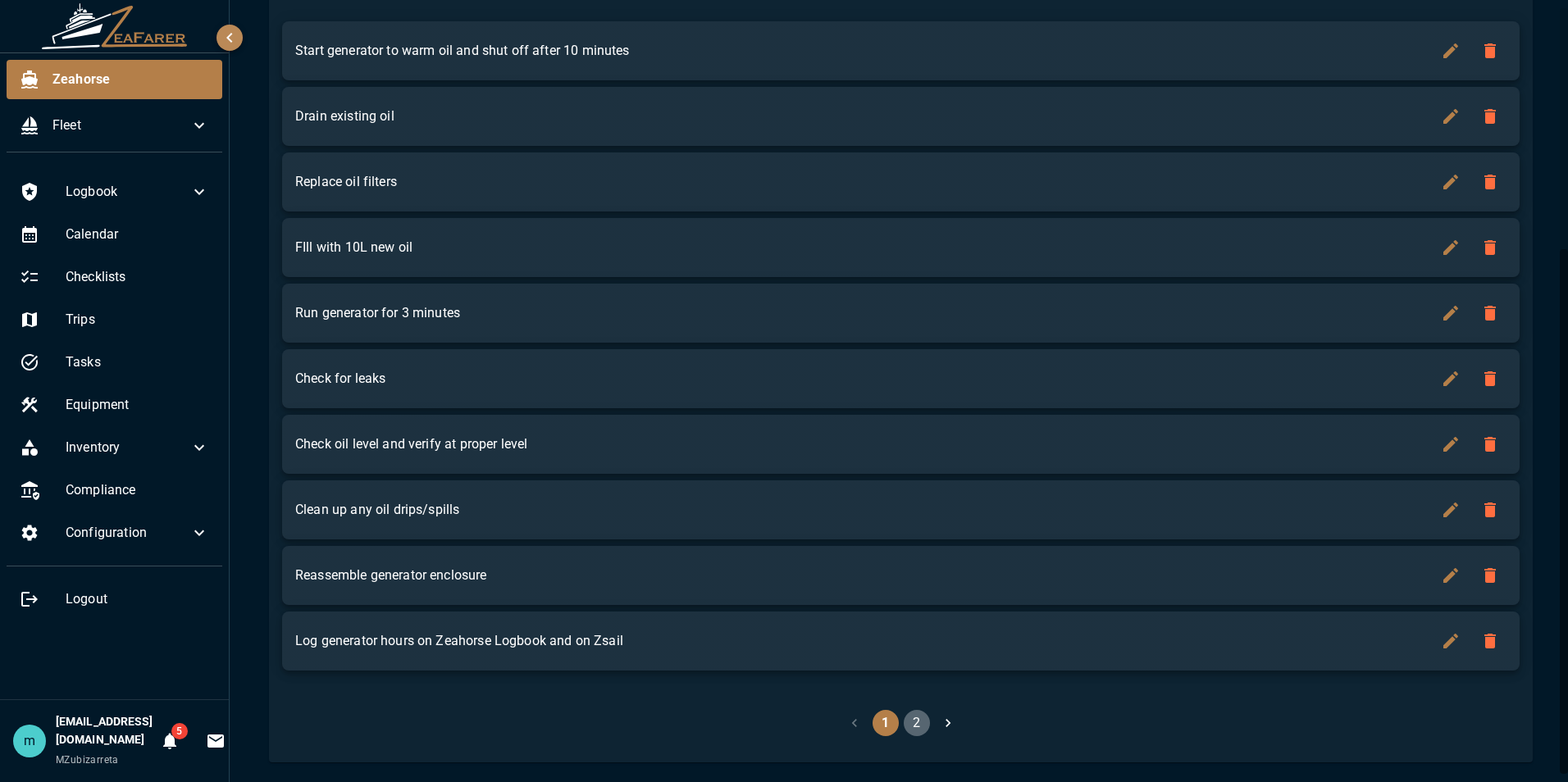
click at [910, 718] on button "2" at bounding box center [917, 723] width 26 height 26
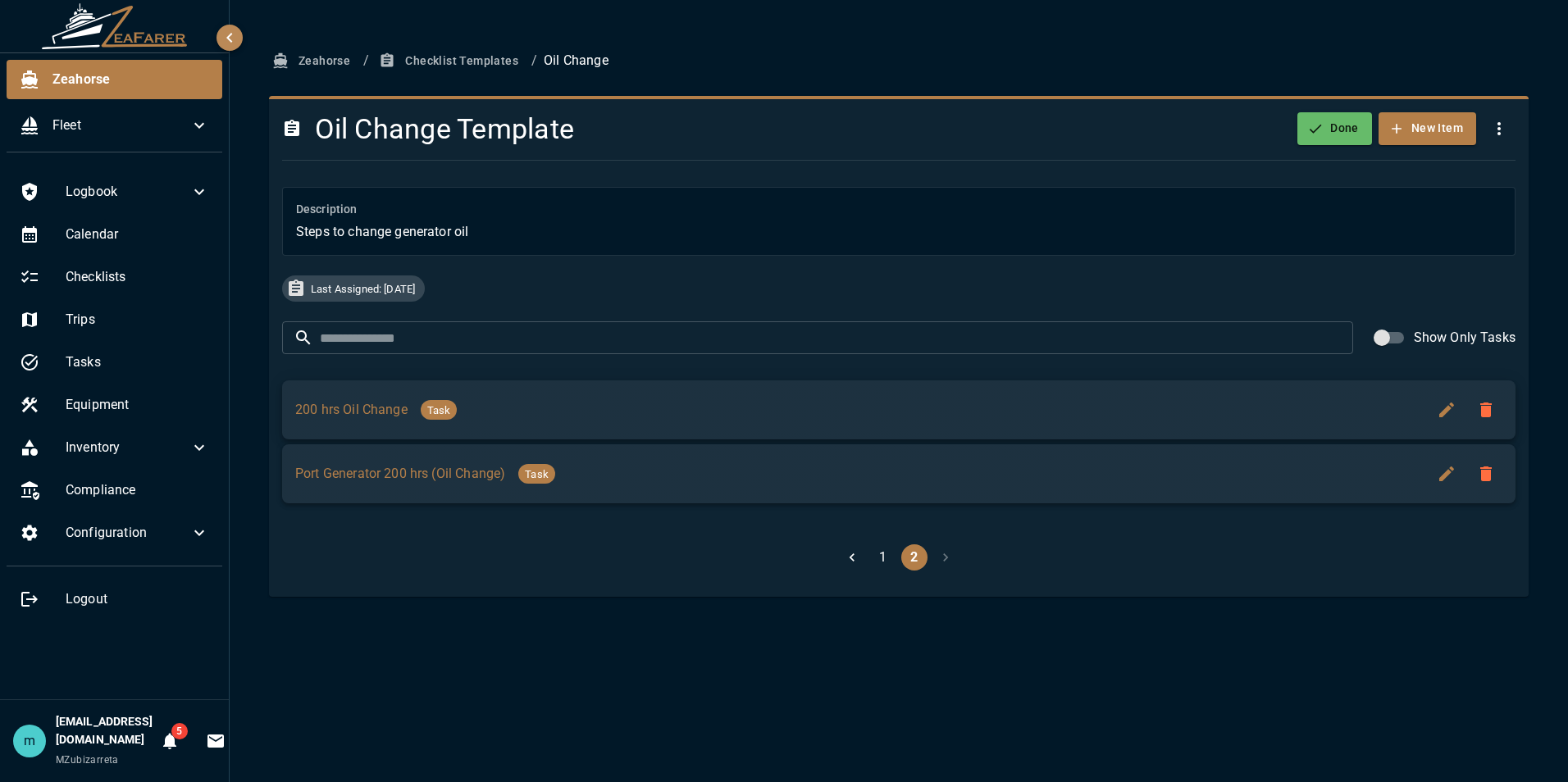
click at [736, 479] on div "Port Generator 200 hrs (Oil Change) Task" at bounding box center [855, 473] width 1121 height 20
click at [662, 414] on div "200 hrs Oil Change Task" at bounding box center [855, 407] width 1121 height 20
drag, startPoint x: 662, startPoint y: 414, endPoint x: 607, endPoint y: 419, distance: 55.2
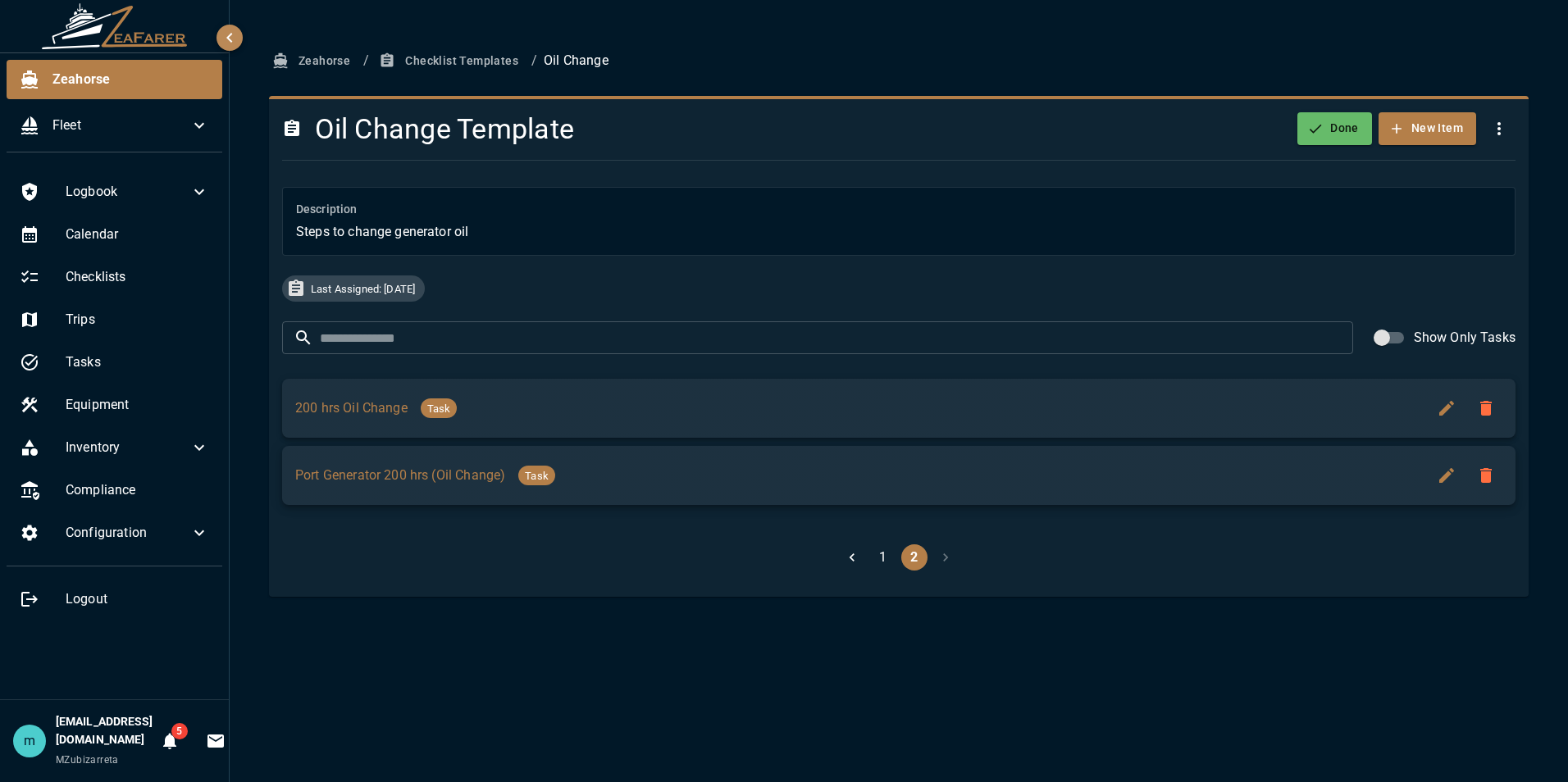
click at [607, 419] on li "200 hrs Oil Change Task" at bounding box center [898, 407] width 1234 height 59
click at [346, 407] on button "200 hrs Oil Change" at bounding box center [351, 407] width 112 height 20
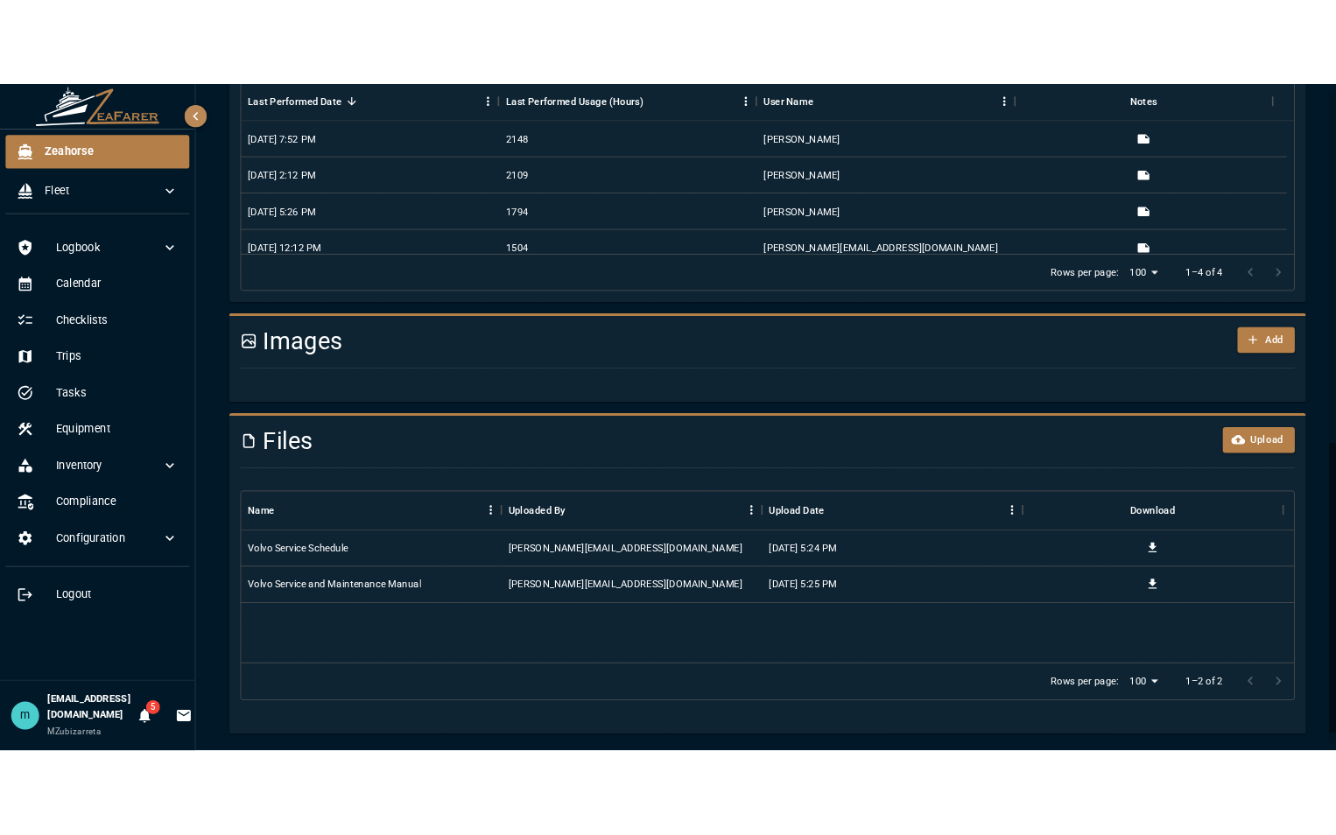
scroll to position [1007, 0]
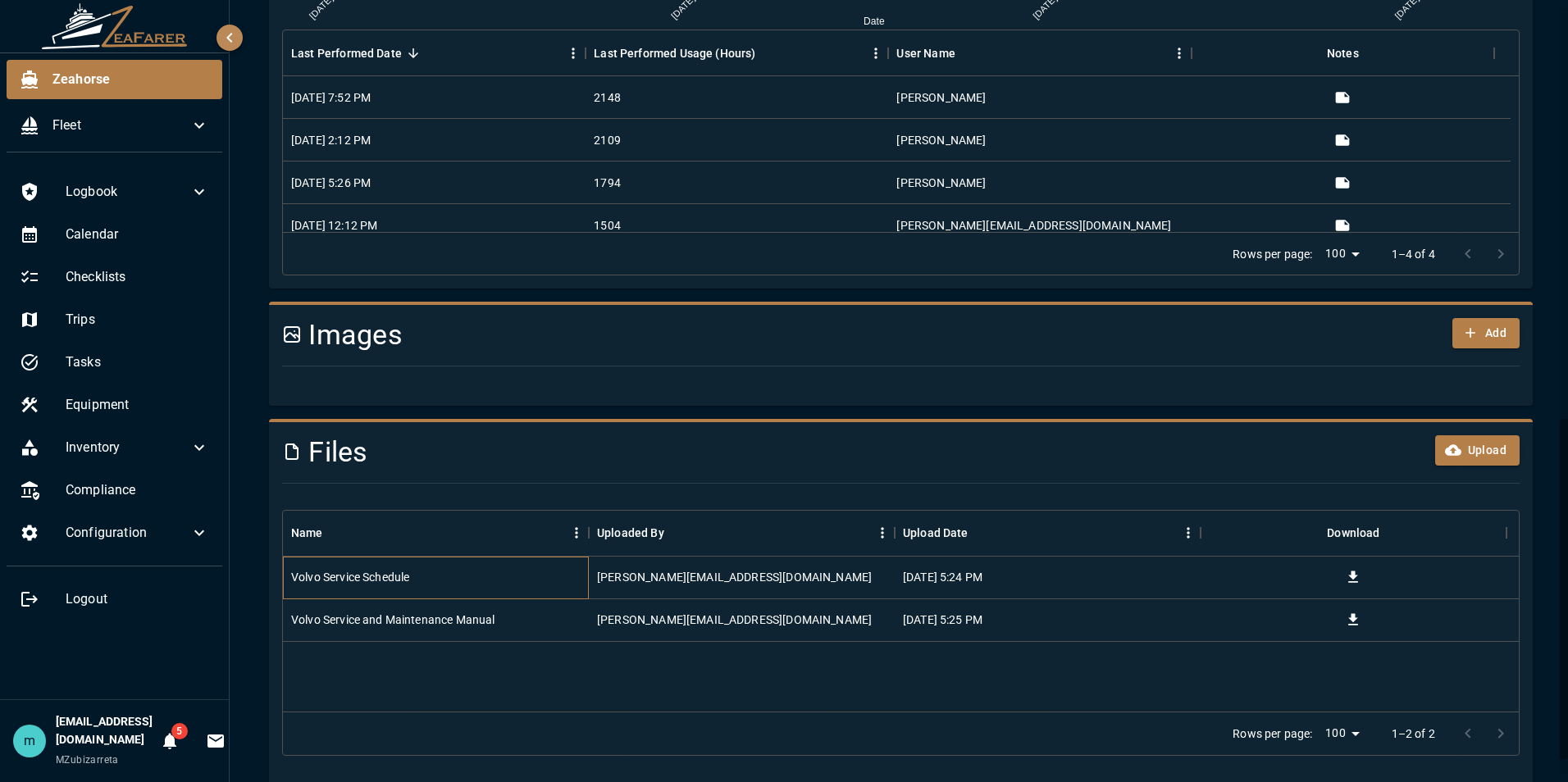
click at [360, 573] on div "Volvo Service Schedule" at bounding box center [350, 577] width 118 height 17
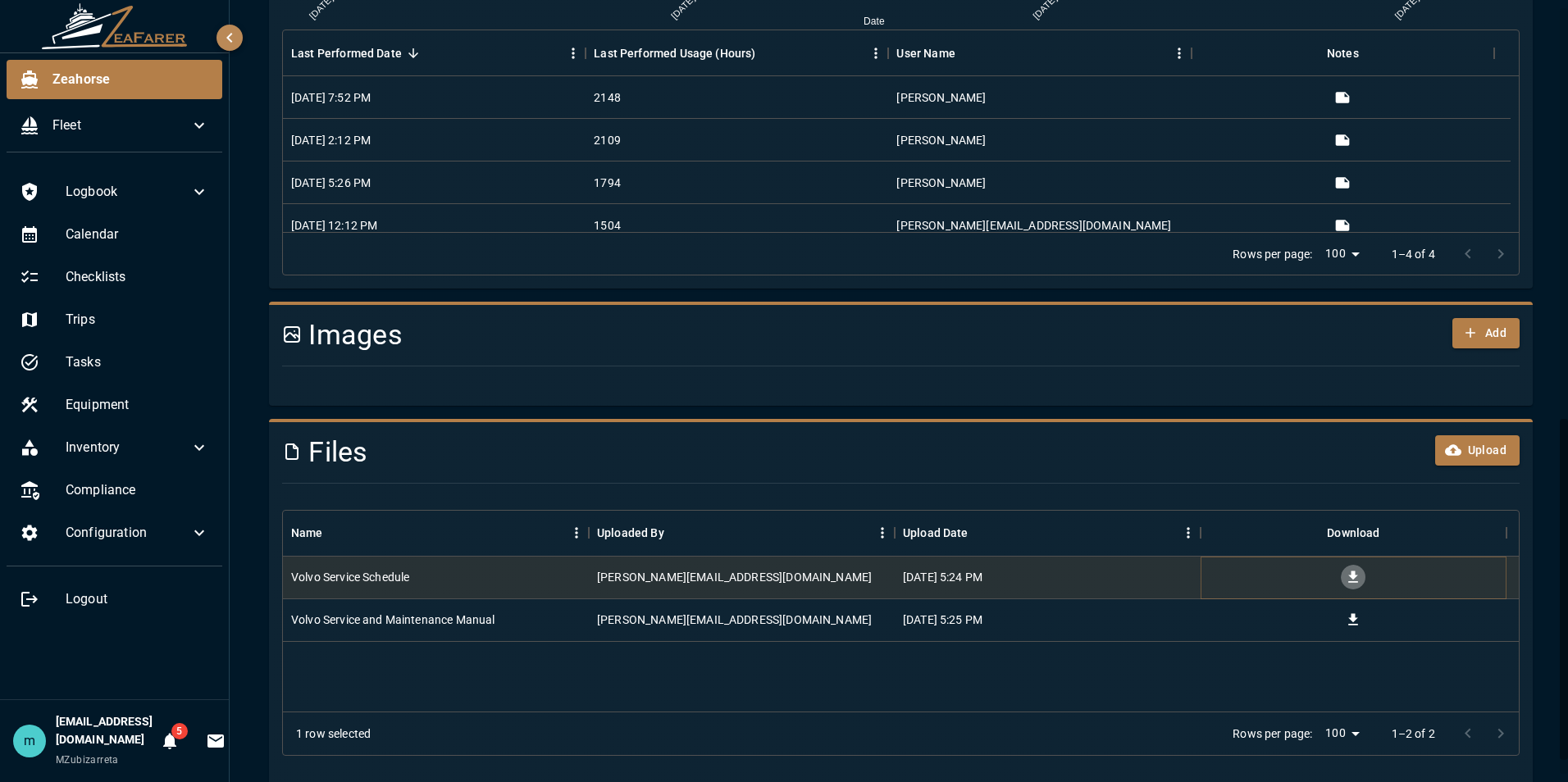
click at [1351, 574] on icon "Download" at bounding box center [1354, 577] width 17 height 17
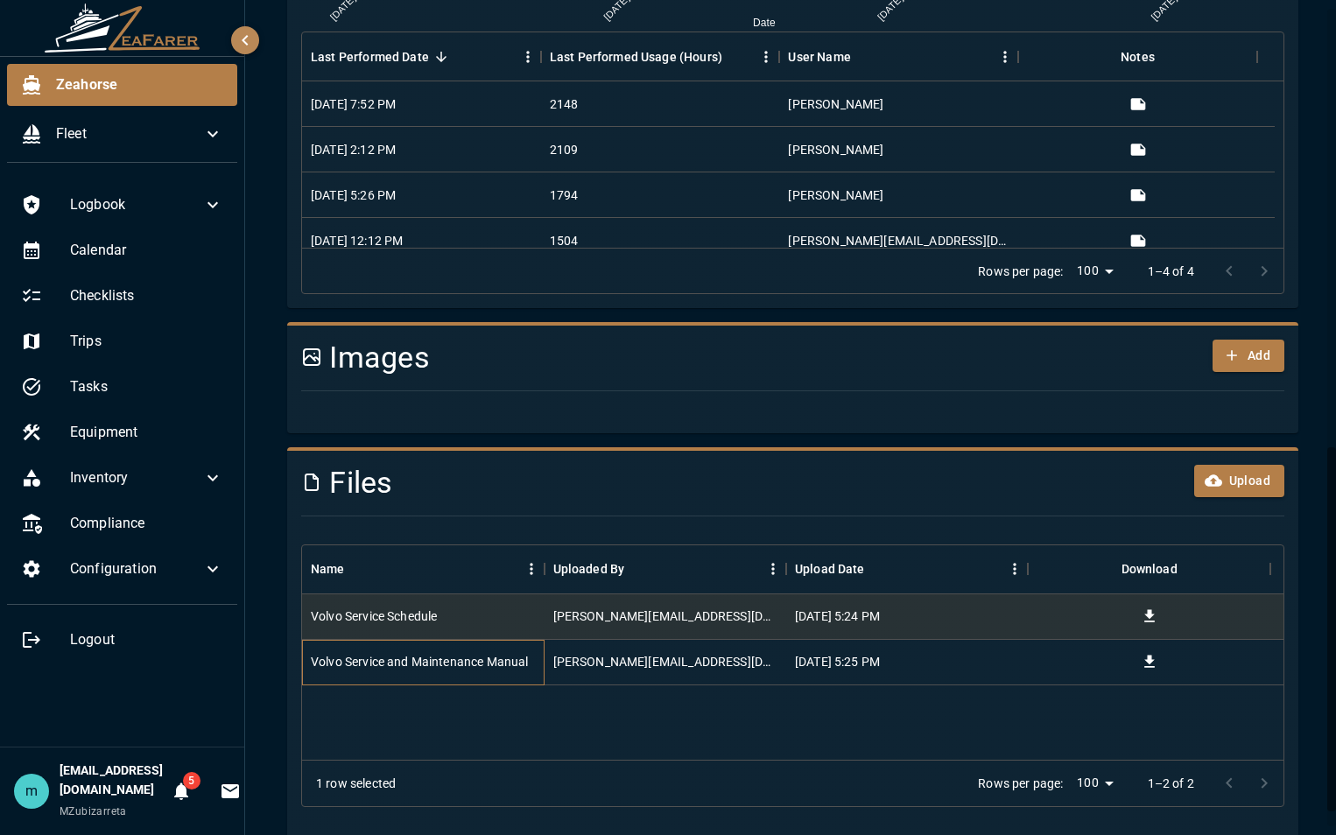
click at [480, 657] on div "Volvo Service and Maintenance Manual" at bounding box center [419, 662] width 217 height 18
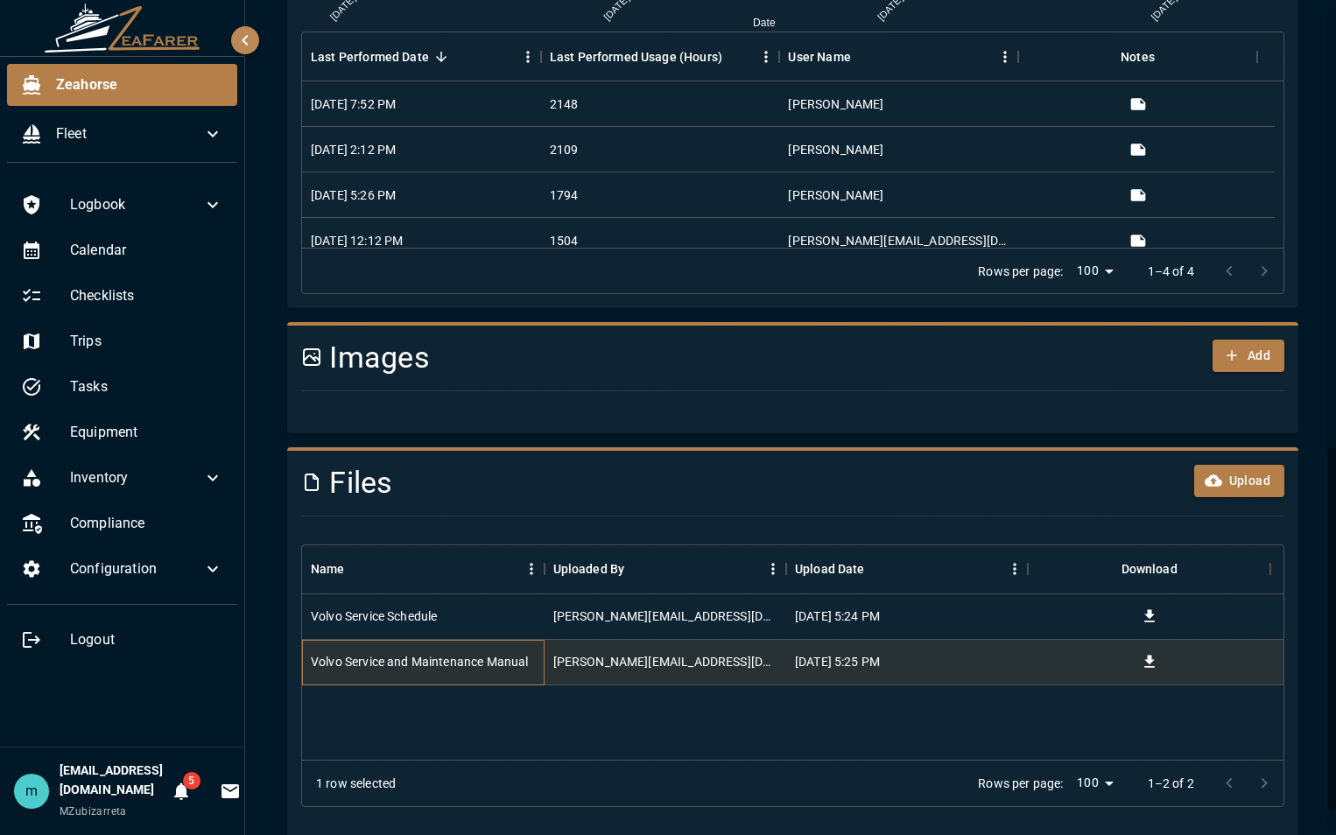
click at [464, 665] on div "Volvo Service and Maintenance Manual" at bounding box center [419, 662] width 217 height 18
click at [1149, 661] on icon "Download" at bounding box center [1149, 662] width 11 height 12
